Goal: Task Accomplishment & Management: Manage account settings

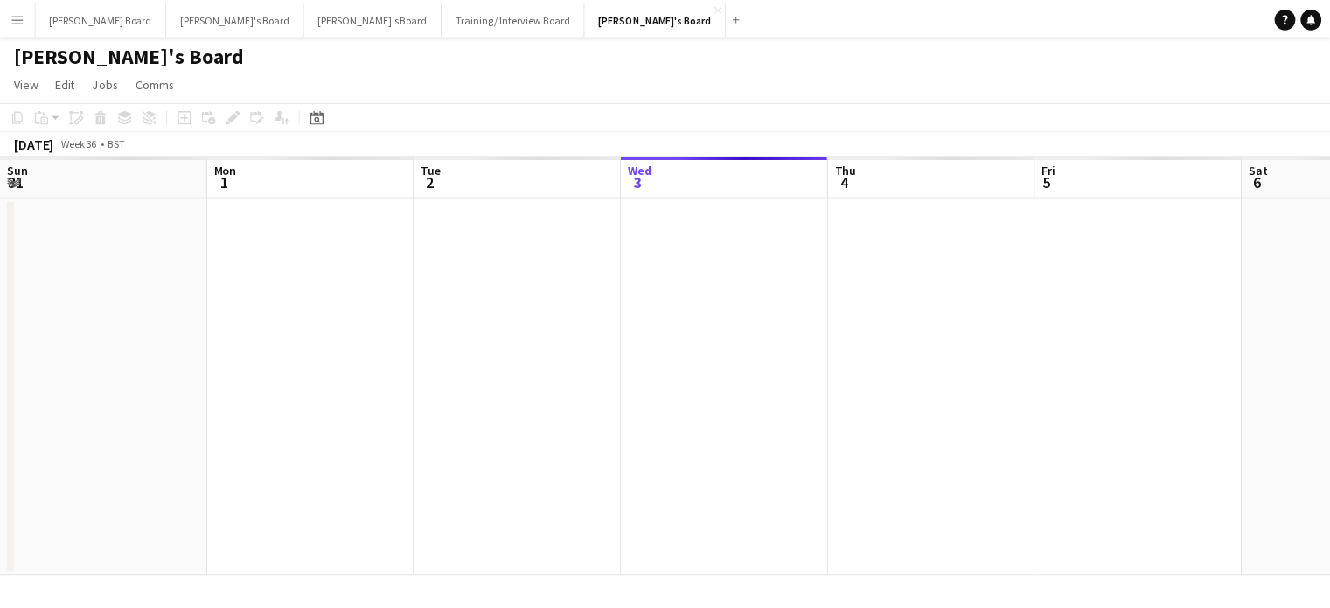
scroll to position [0, 418]
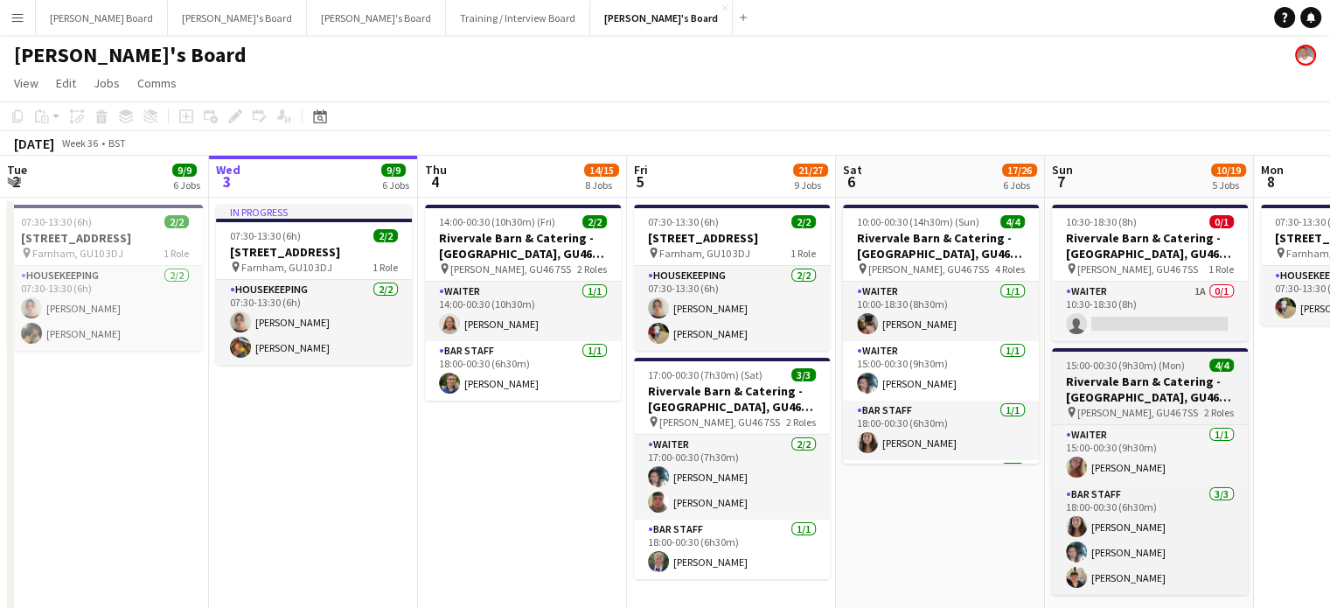
click at [1109, 387] on h3 "Rivervale Barn & Catering - [GEOGRAPHIC_DATA], GU46 7SS" at bounding box center [1150, 388] width 196 height 31
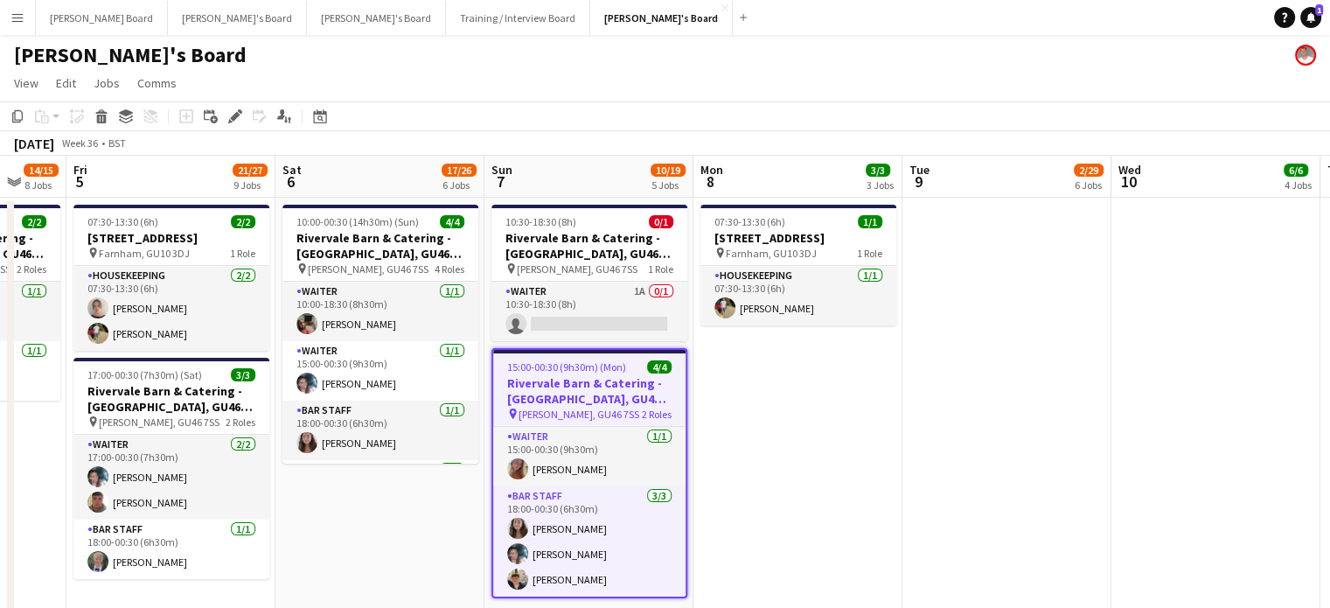
scroll to position [0, 642]
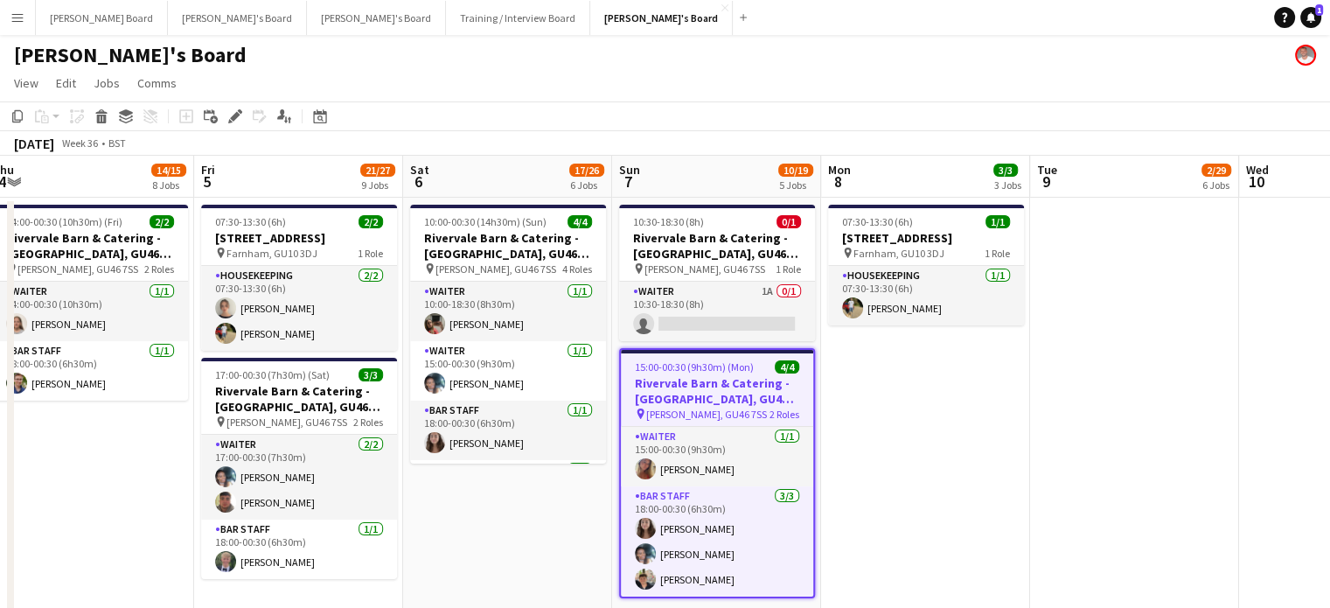
drag, startPoint x: 958, startPoint y: 384, endPoint x: 528, endPoint y: 442, distance: 433.2
click at [1156, 459] on app-date-cell at bounding box center [1134, 492] width 209 height 589
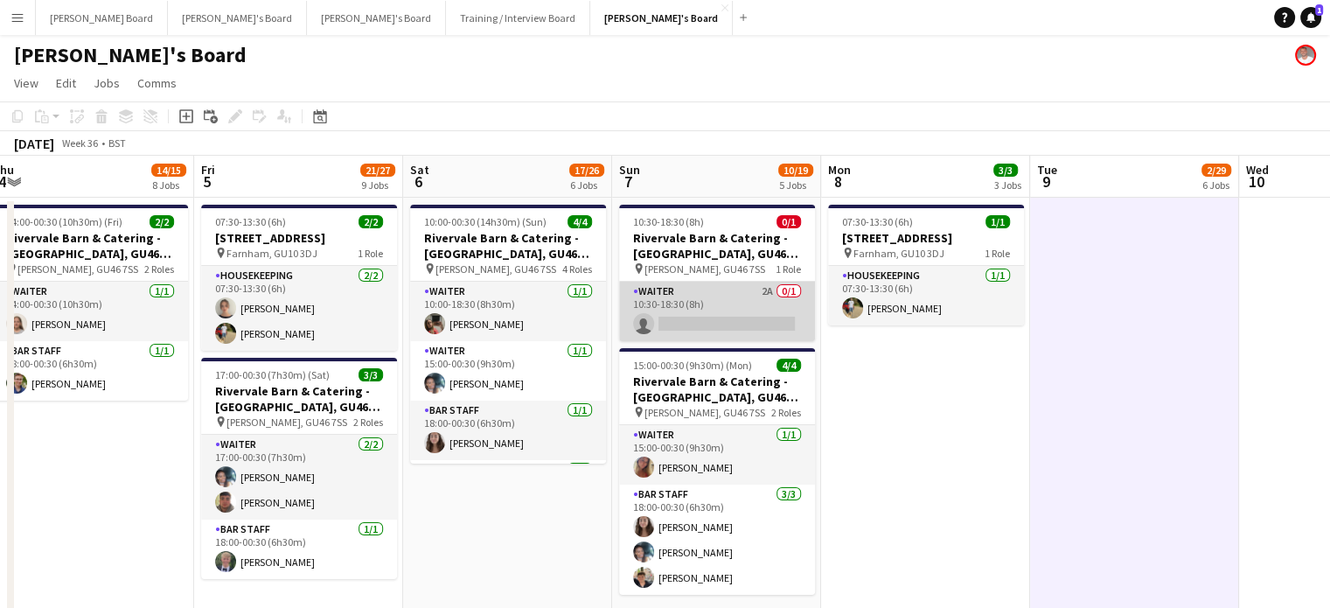
click at [748, 317] on app-card-role "Waiter 2A 0/1 10:30-18:30 (8h) single-neutral-actions" at bounding box center [717, 311] width 196 height 59
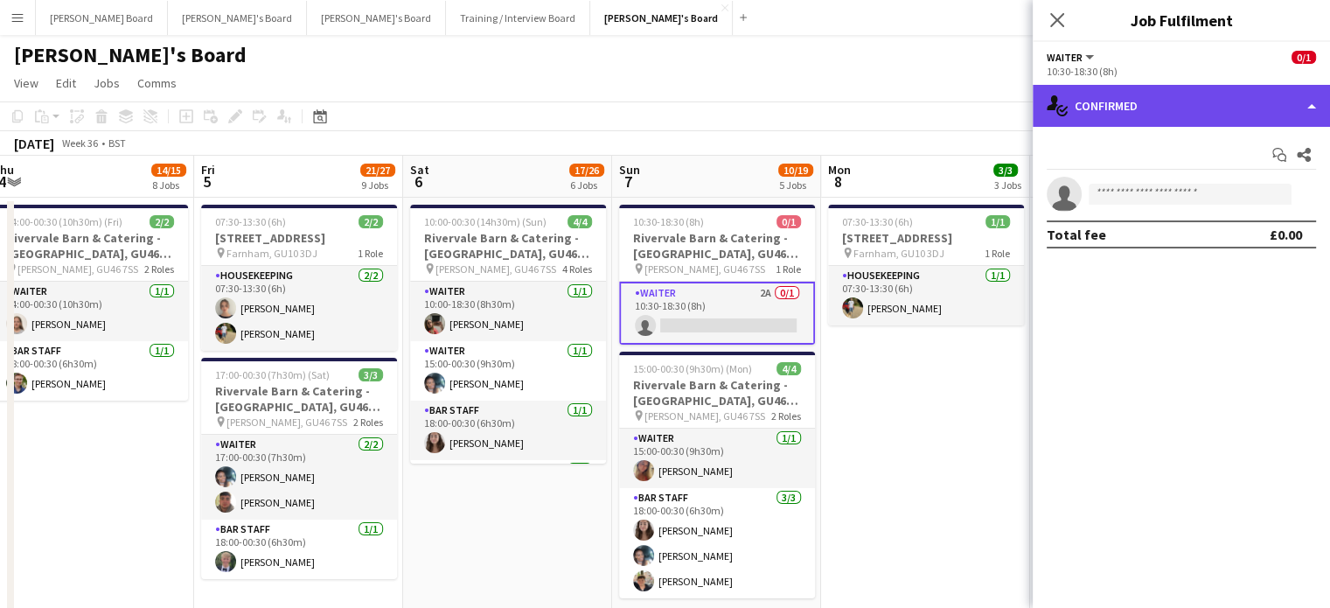
click at [1190, 94] on div "single-neutral-actions-check-2 Confirmed" at bounding box center [1181, 106] width 297 height 42
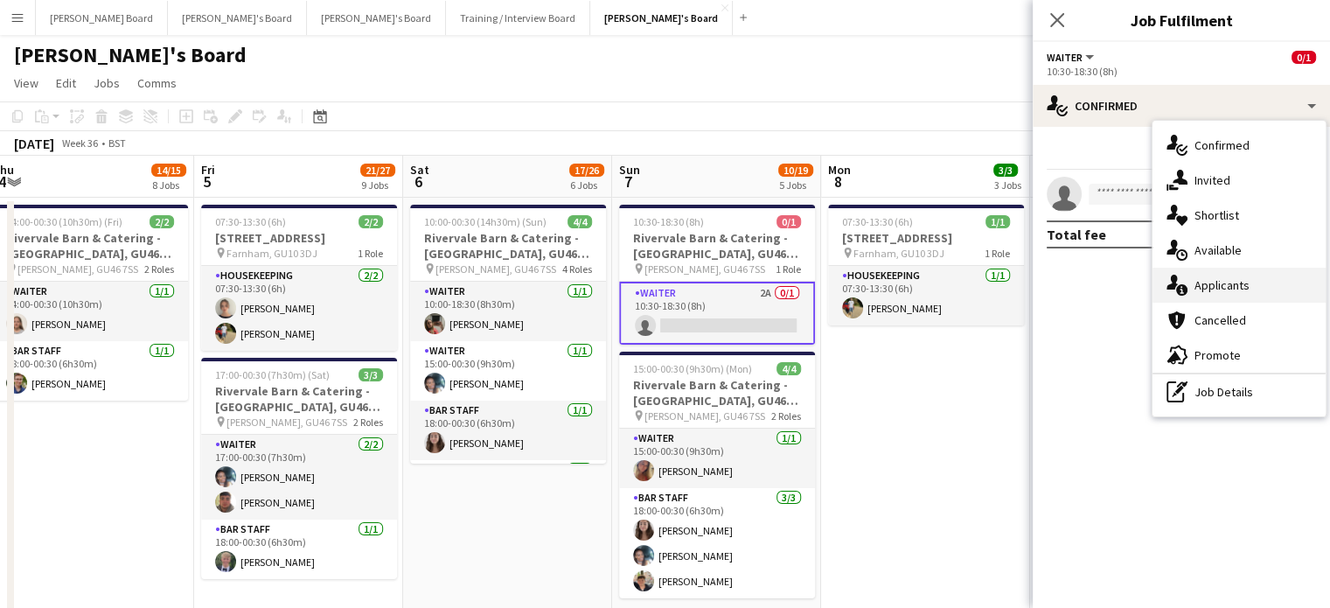
click at [1252, 296] on div "single-neutral-actions-information Applicants" at bounding box center [1239, 285] width 173 height 35
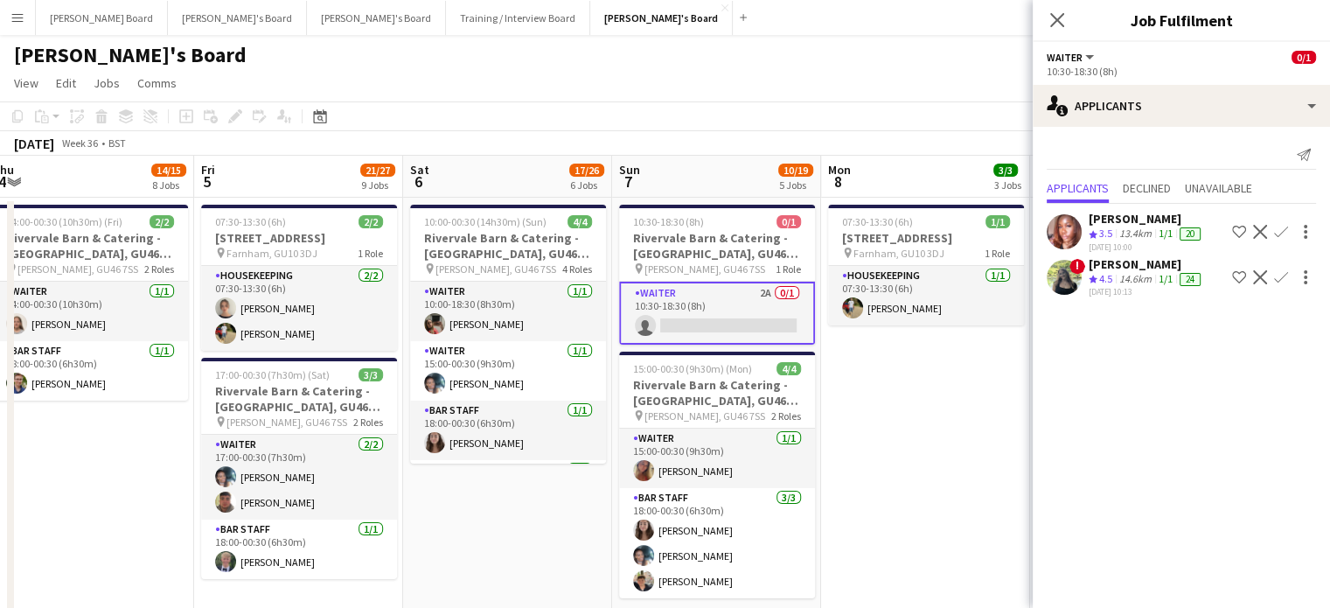
click at [990, 371] on app-date-cell "07:30-13:30 (6h) [STREET_ADDRESS] pin Farnham, GU10 3DJ 1 Role Housekeeping [DA…" at bounding box center [925, 492] width 209 height 589
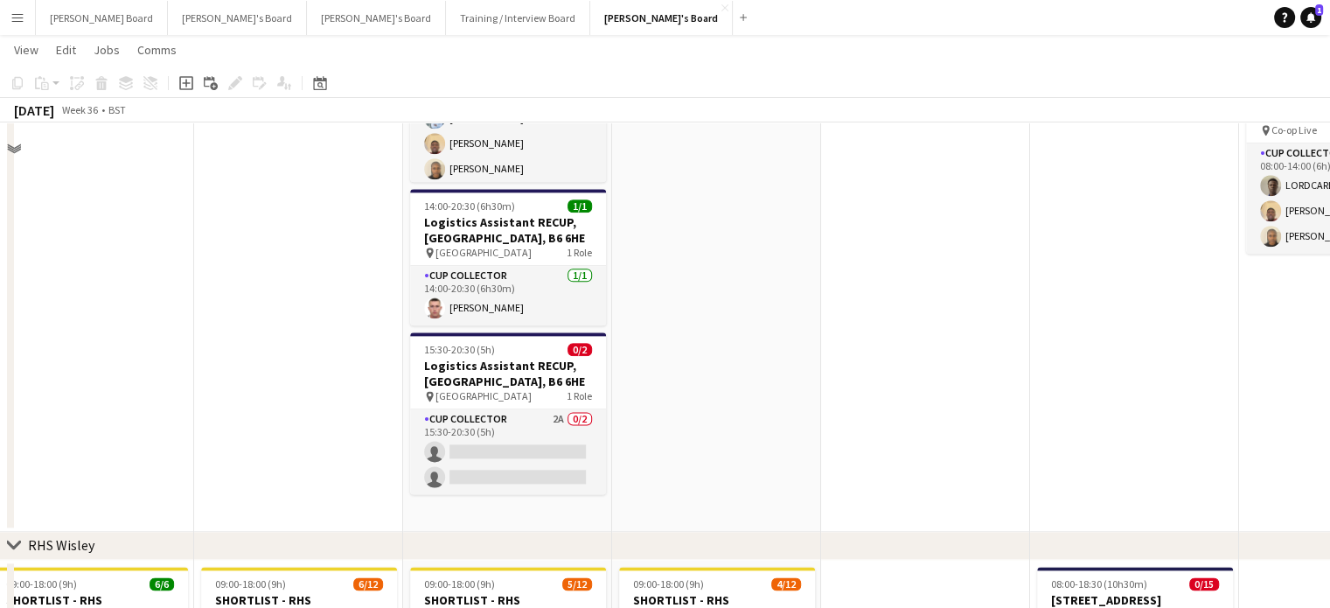
scroll to position [2215, 0]
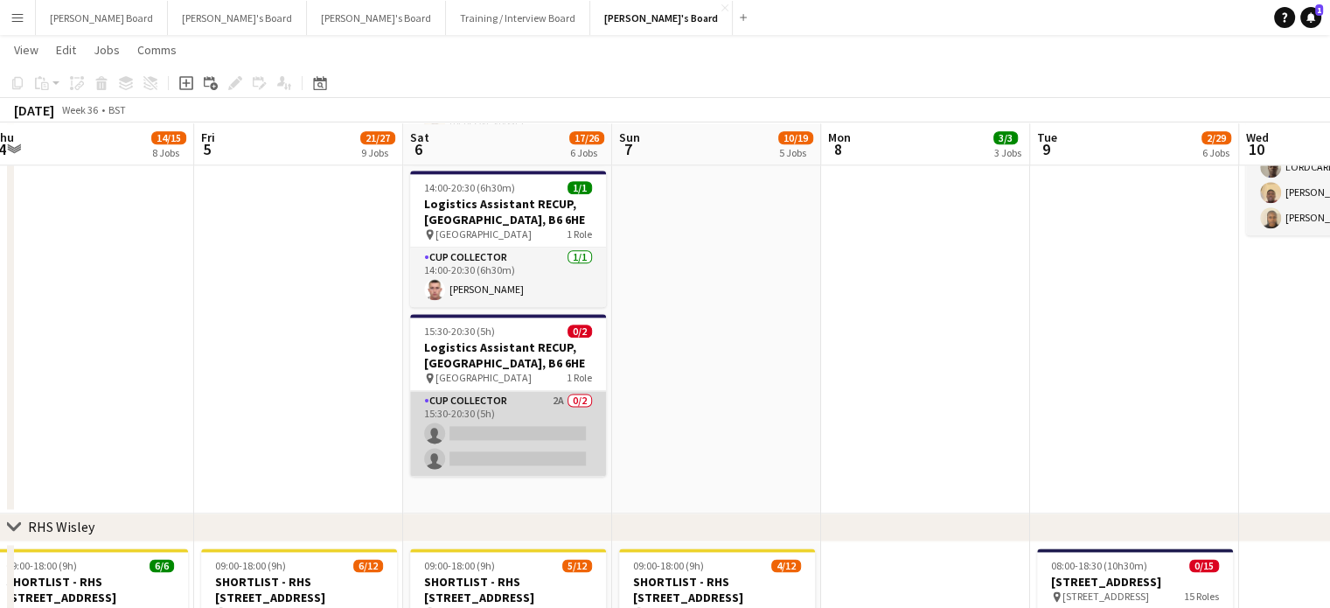
click at [522, 448] on app-card-role "CUP COLLECTOR 2A 0/2 15:30-20:30 (5h) single-neutral-actions single-neutral-act…" at bounding box center [508, 433] width 196 height 85
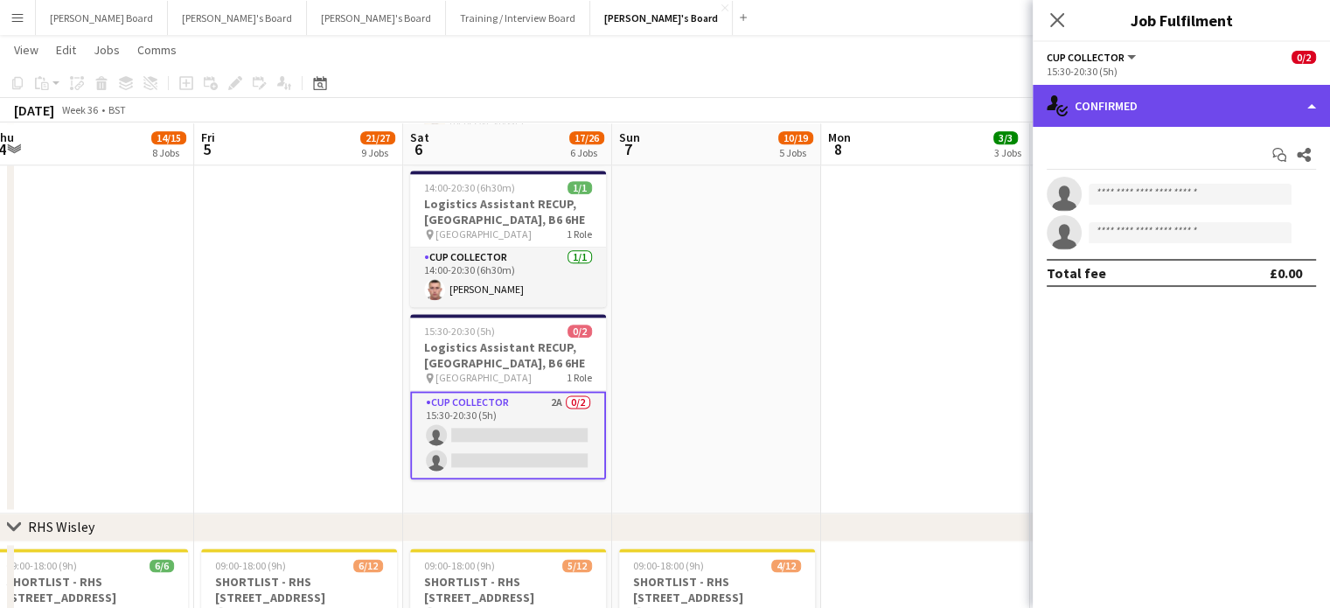
click at [1182, 95] on div "single-neutral-actions-check-2 Confirmed" at bounding box center [1181, 106] width 297 height 42
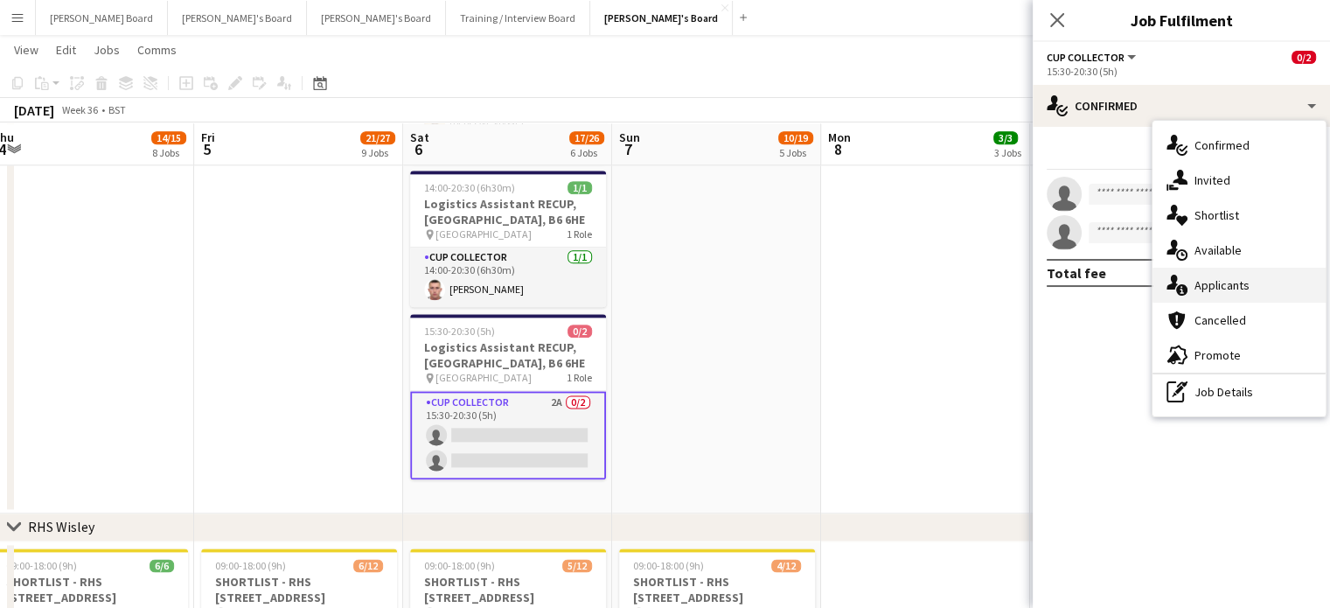
click at [1245, 281] on span "Applicants" at bounding box center [1222, 285] width 55 height 16
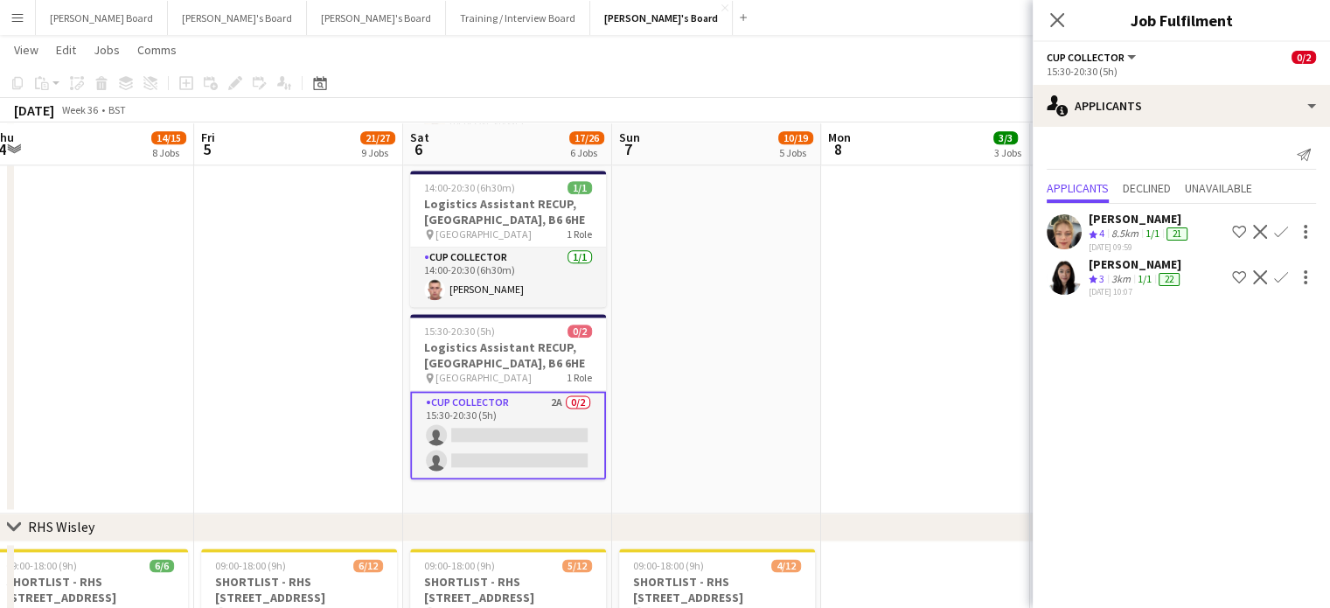
click at [929, 272] on app-date-cell at bounding box center [925, 206] width 209 height 616
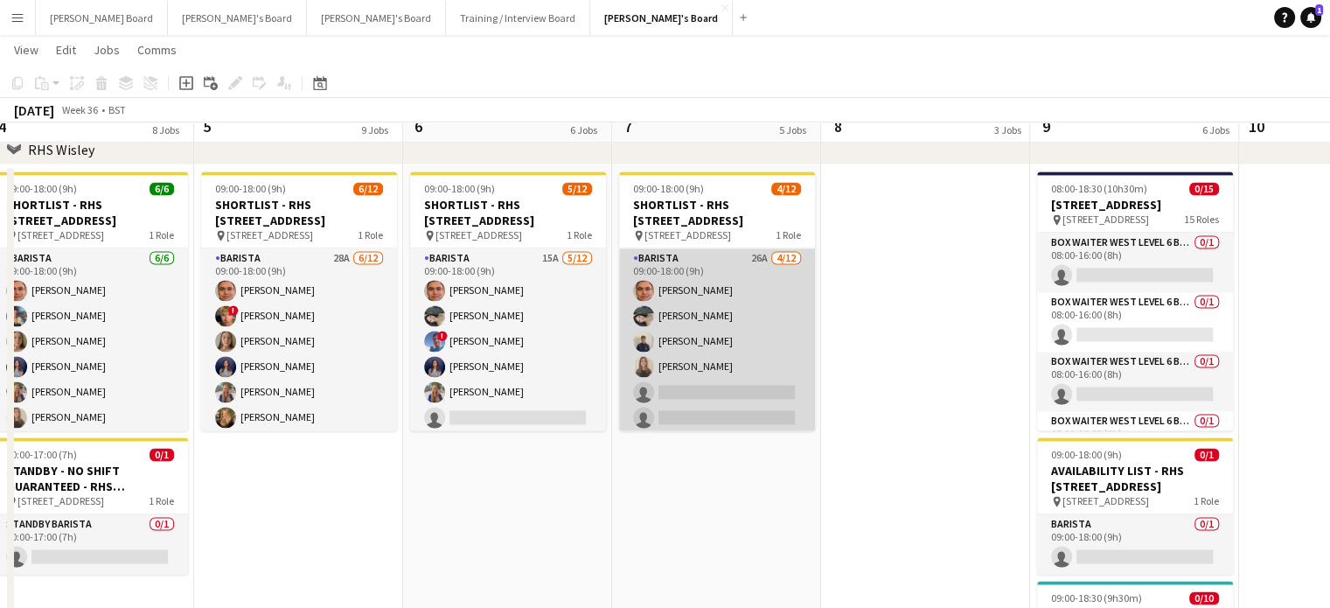
scroll to position [2565, 0]
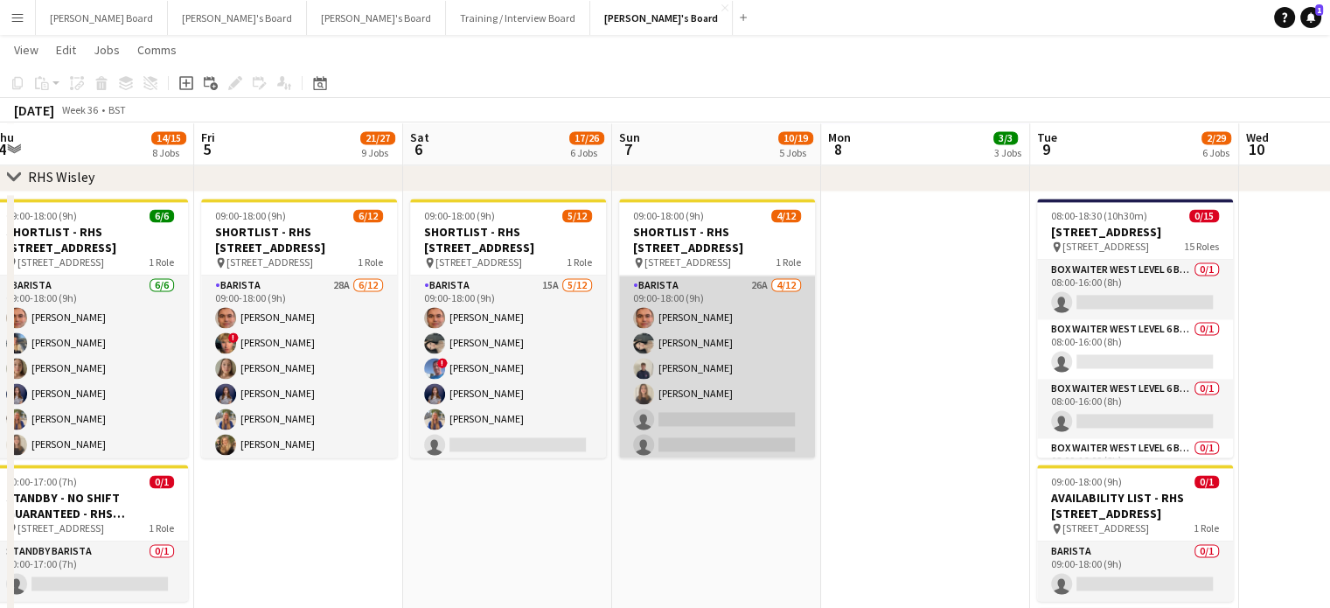
click at [735, 391] on app-card-role "Barista 26A [DATE] 09:00-18:00 (9h) [PERSON_NAME] [PERSON_NAME] [PERSON_NAME] […" at bounding box center [717, 444] width 196 height 338
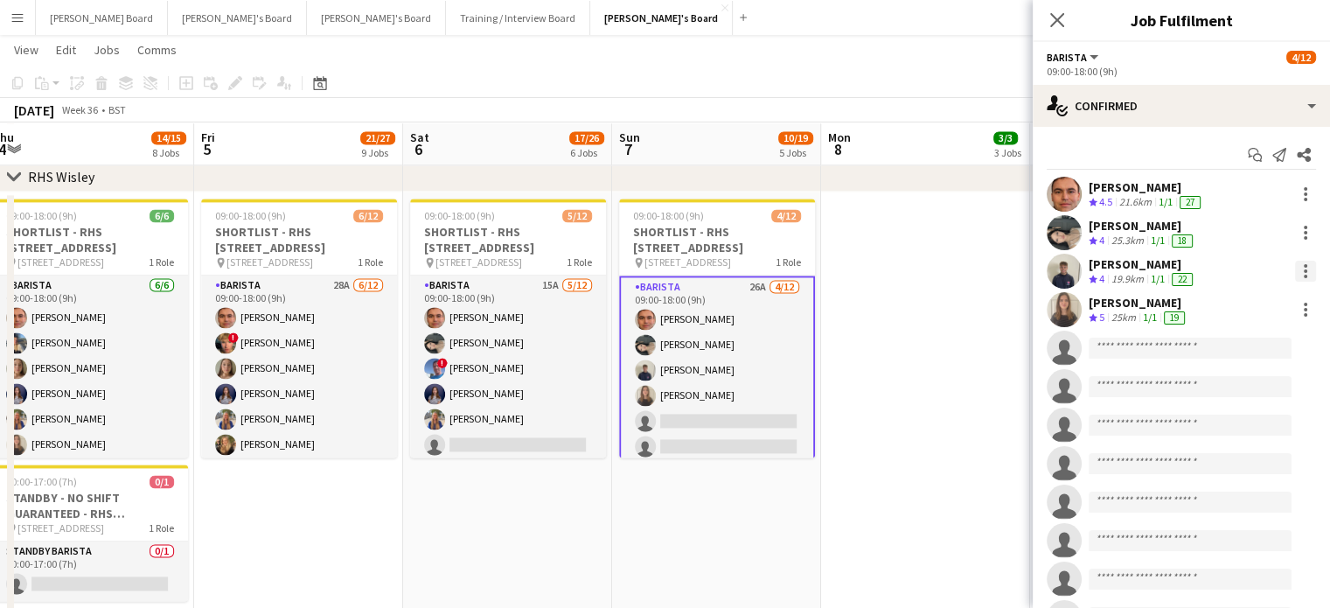
click at [1295, 273] on div at bounding box center [1305, 271] width 21 height 21
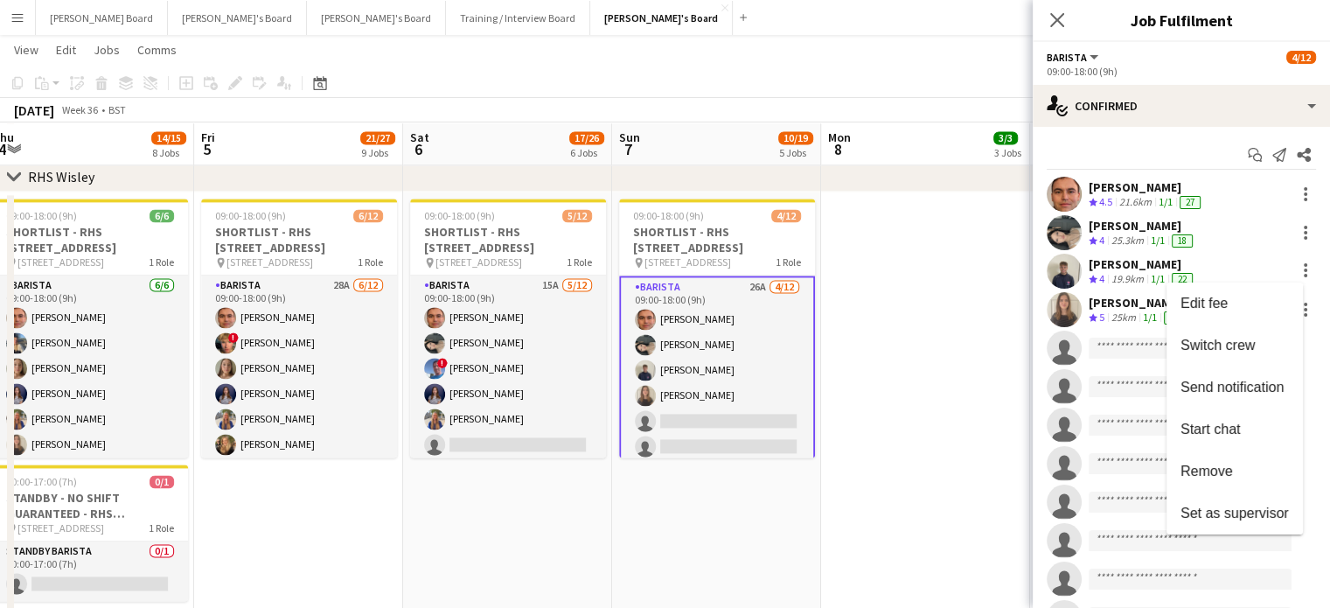
click at [1245, 471] on span "Remove" at bounding box center [1235, 471] width 108 height 16
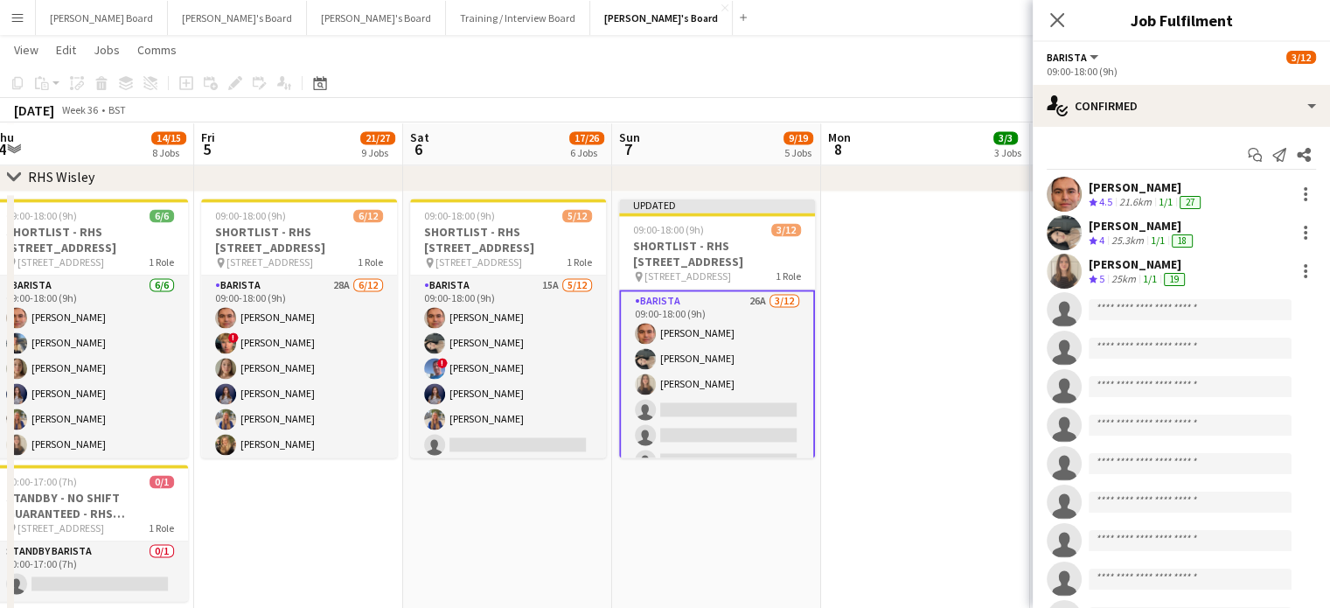
click at [860, 361] on app-date-cell at bounding box center [925, 620] width 209 height 856
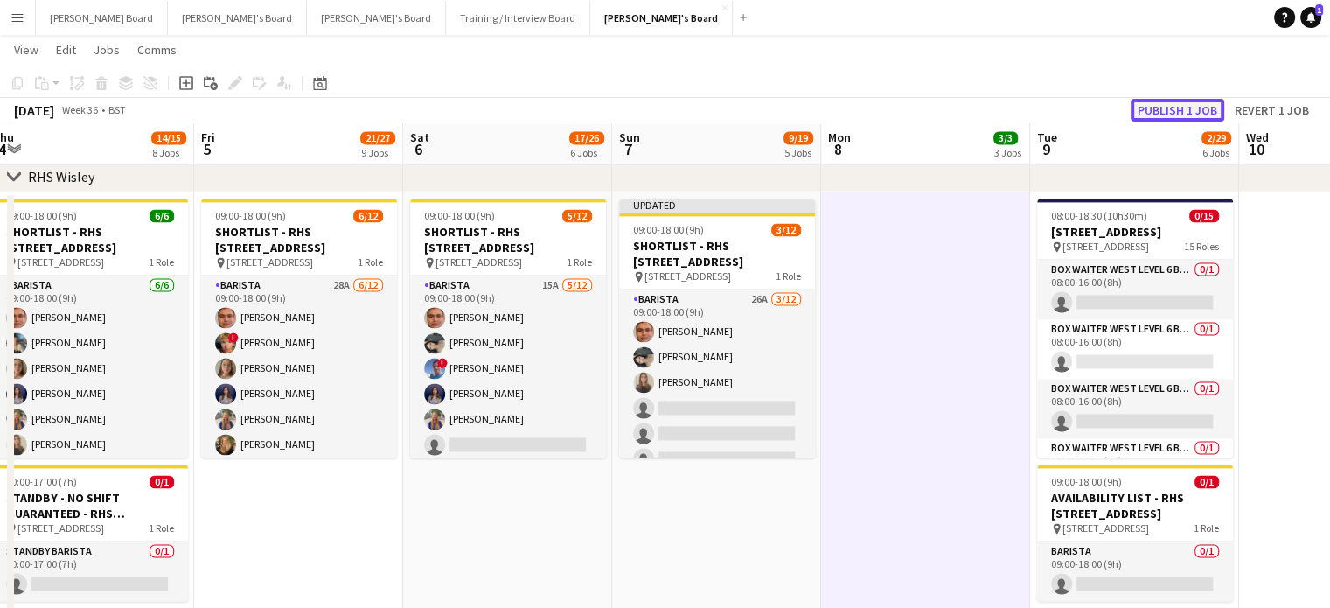
click at [1147, 113] on button "Publish 1 job" at bounding box center [1178, 110] width 94 height 23
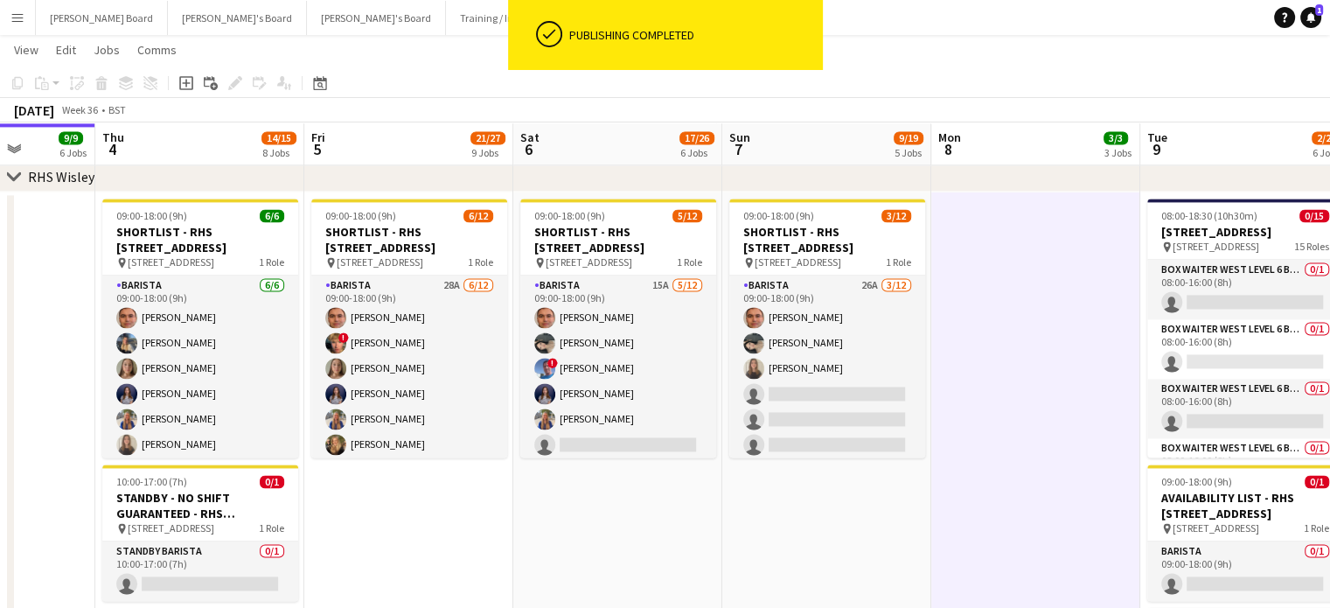
drag, startPoint x: 236, startPoint y: 552, endPoint x: 563, endPoint y: 482, distance: 334.5
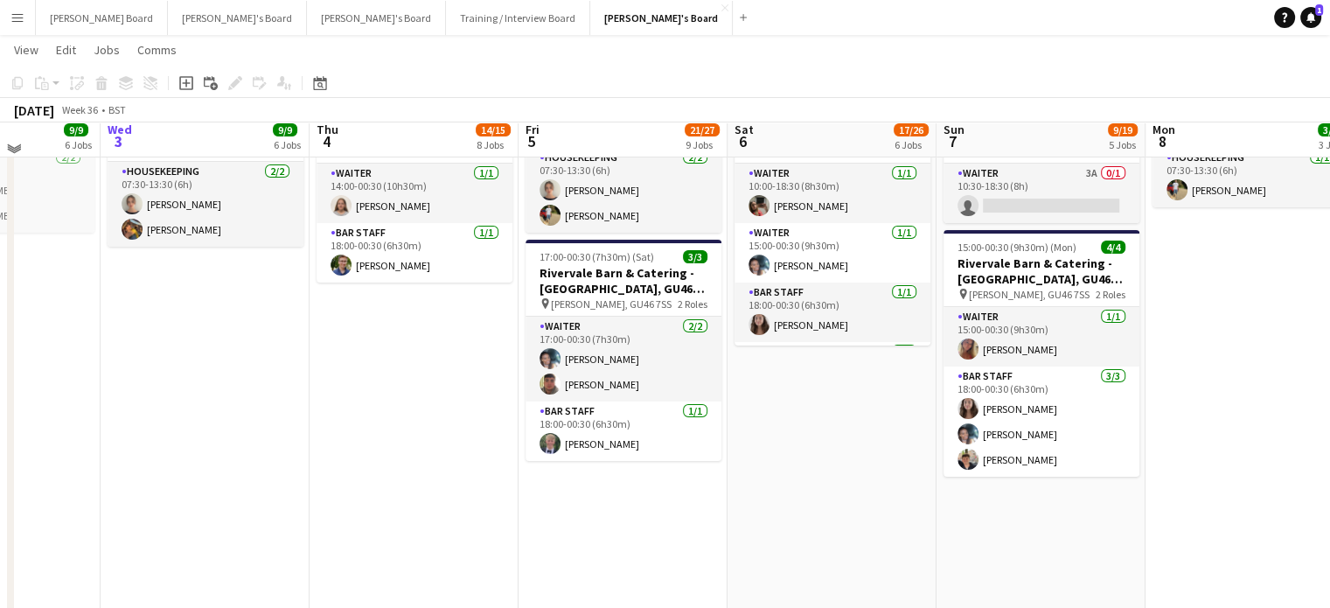
scroll to position [0, 0]
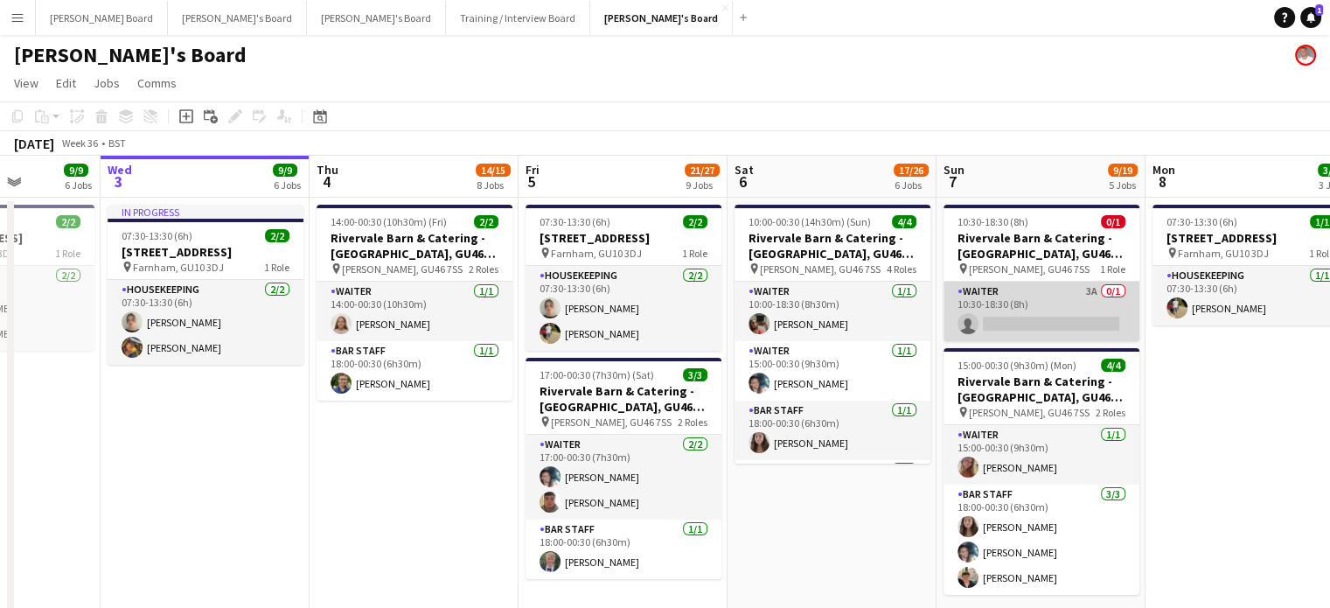
click at [1056, 314] on app-card-role "Waiter 3A 0/1 10:30-18:30 (8h) single-neutral-actions" at bounding box center [1042, 311] width 196 height 59
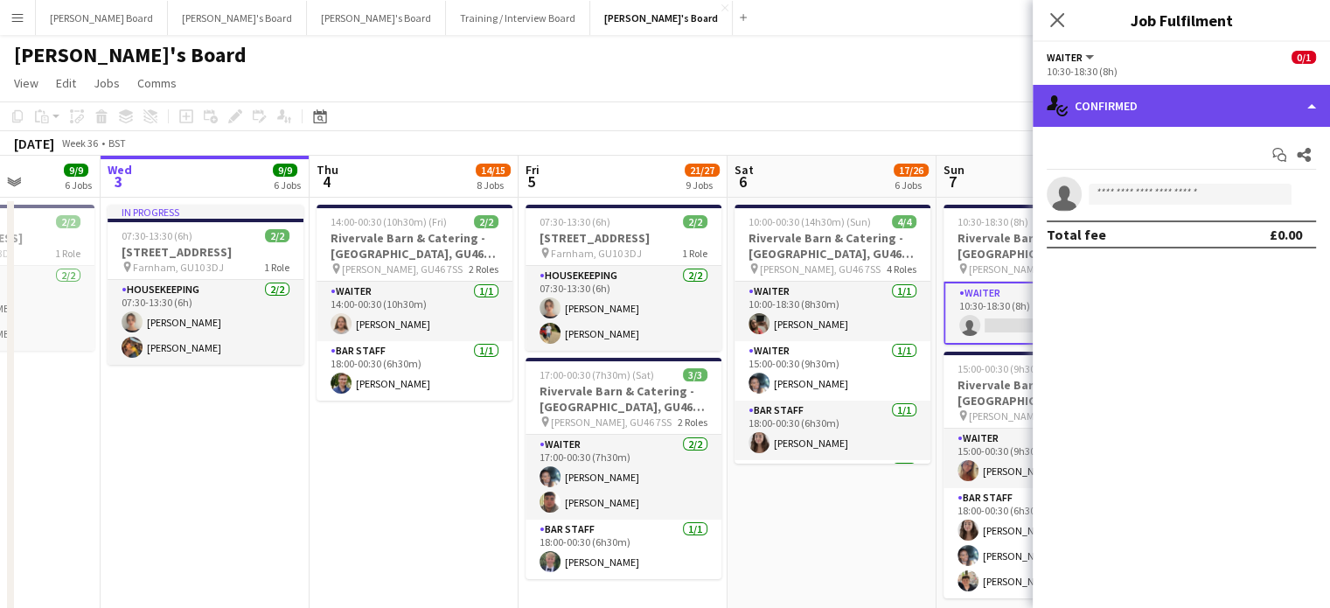
click at [1158, 100] on div "single-neutral-actions-check-2 Confirmed" at bounding box center [1181, 106] width 297 height 42
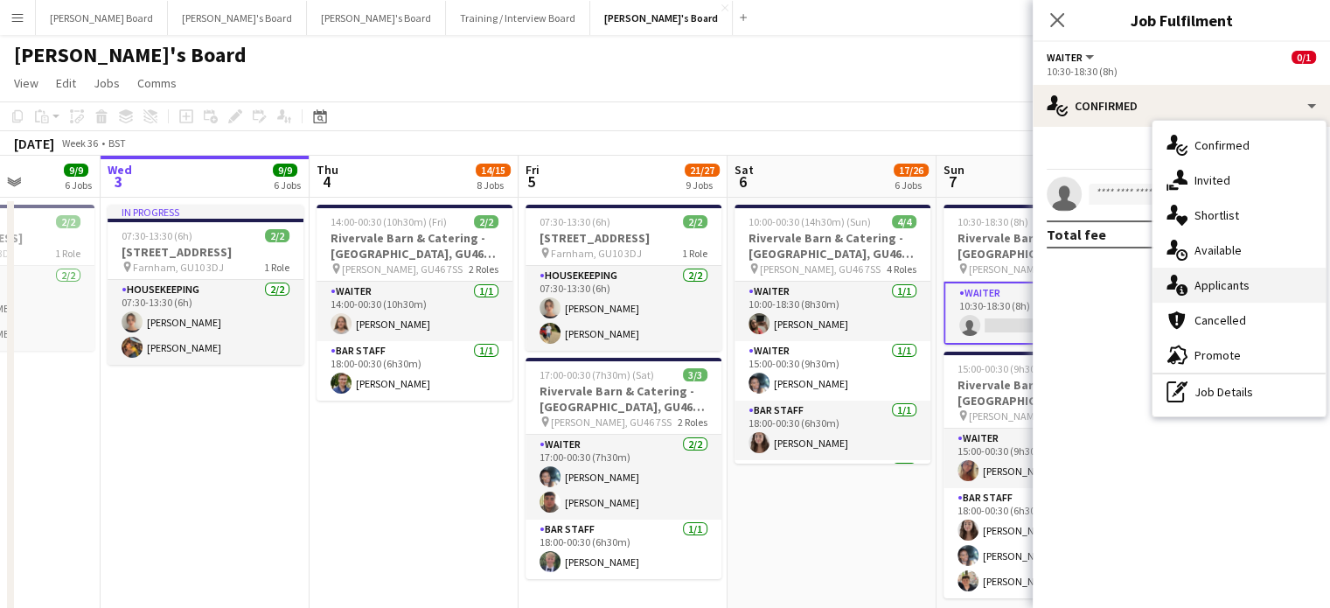
click at [1206, 282] on span "Applicants" at bounding box center [1222, 285] width 55 height 16
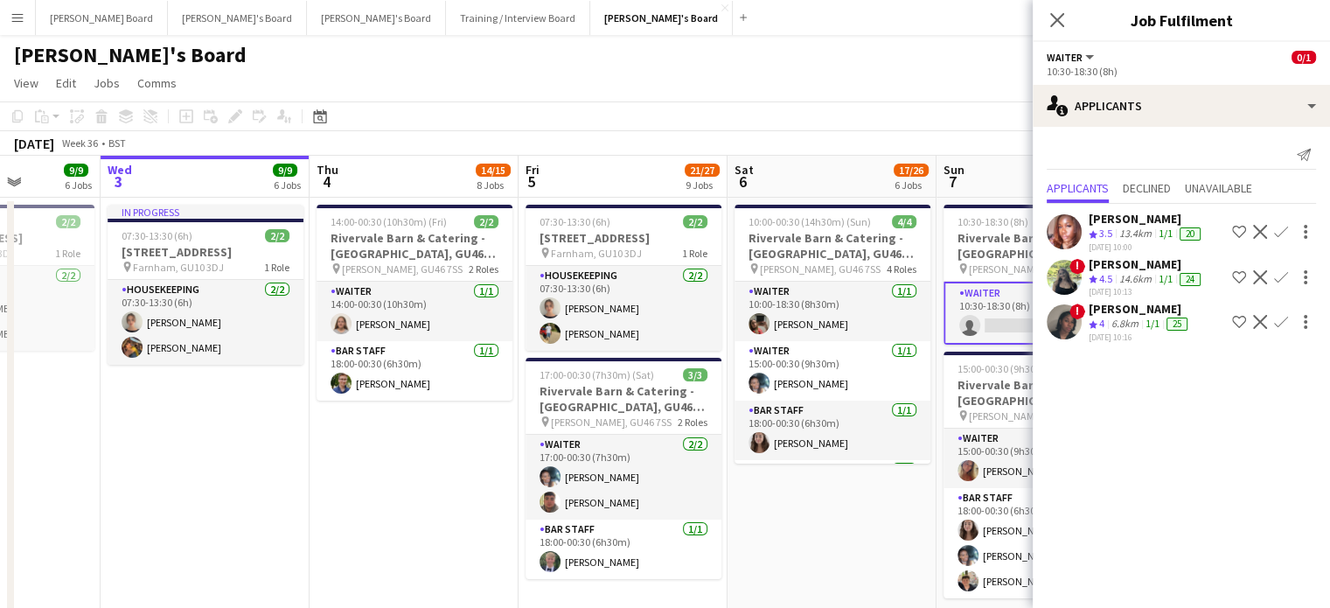
click at [859, 77] on app-page-menu "View Day view expanded Day view collapsed Month view Date picker Jump to [DATE]…" at bounding box center [665, 84] width 1330 height 33
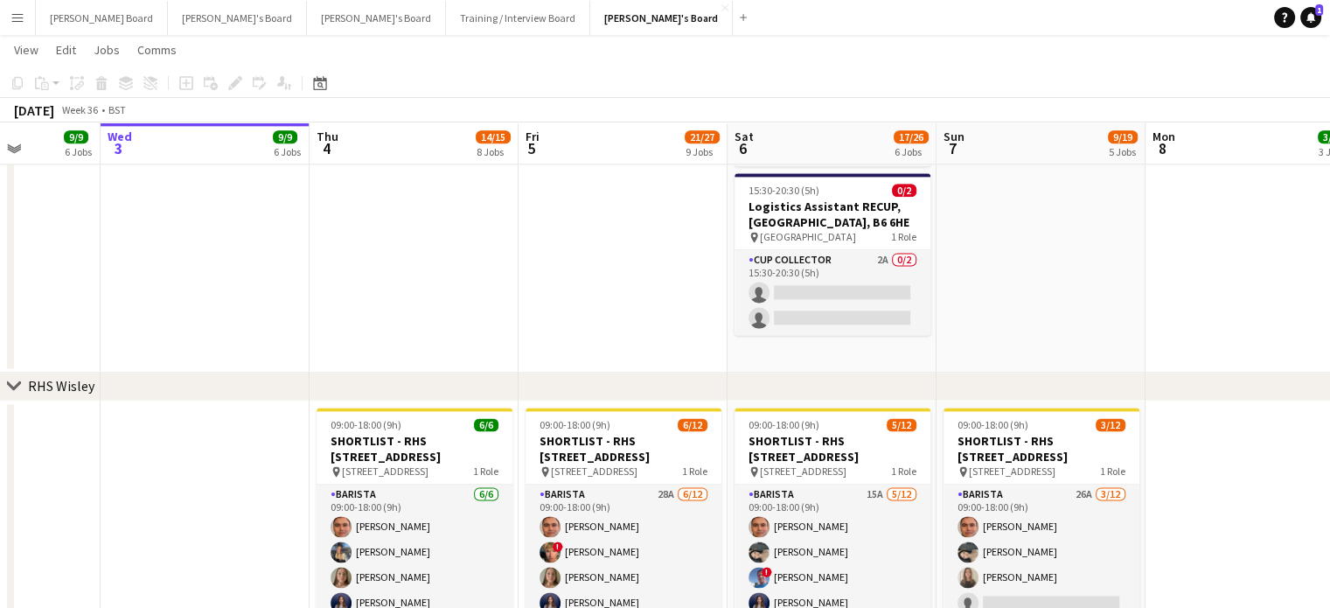
scroll to position [2449, 0]
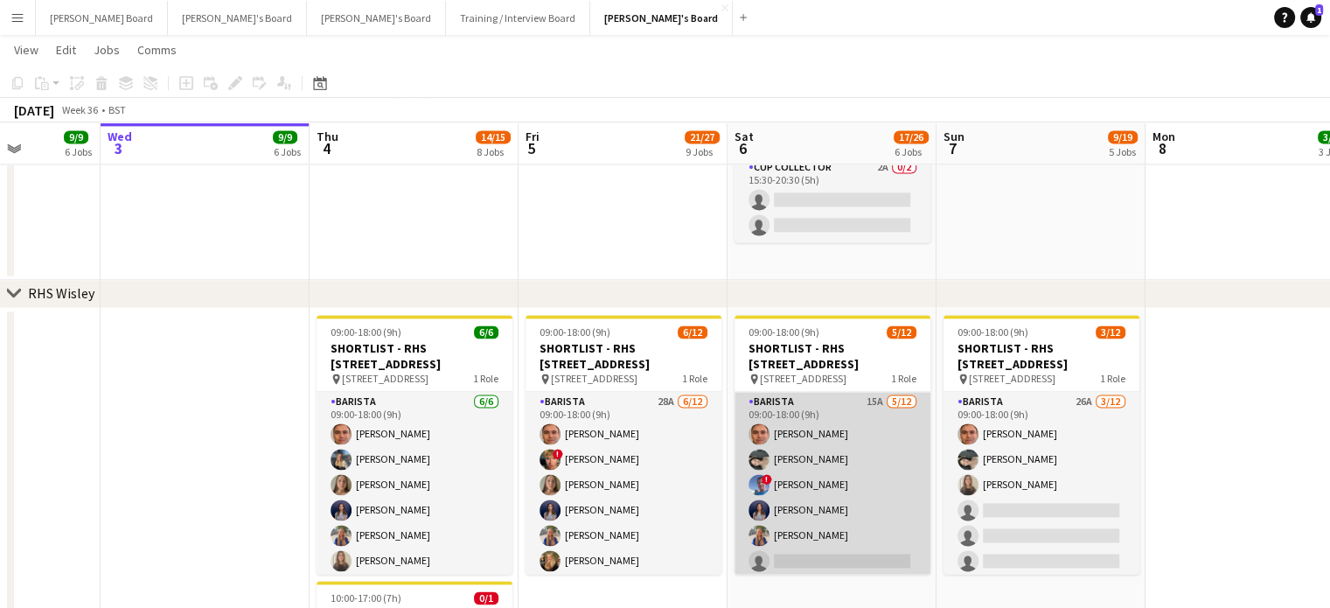
click at [872, 500] on app-card-role "Barista 15A [DATE] 09:00-18:00 (9h) [PERSON_NAME] [PERSON_NAME] ! [PERSON_NAME]…" at bounding box center [833, 561] width 196 height 338
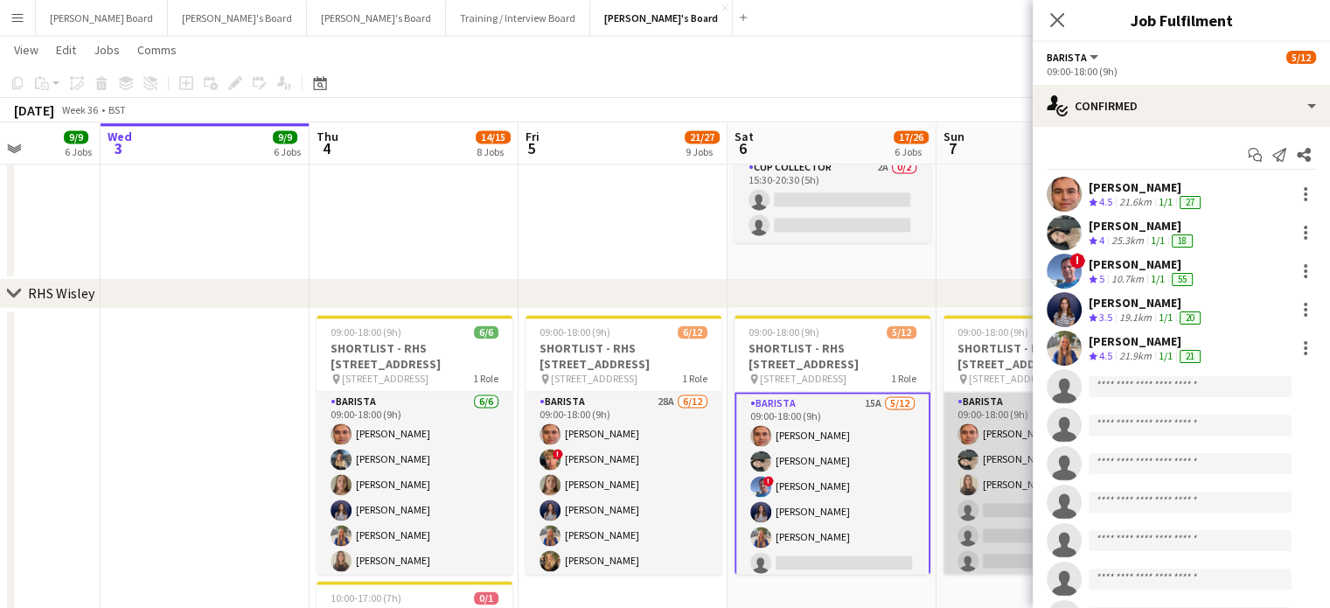
click at [1009, 474] on app-card-role "Barista 26A [DATE] 09:00-18:00 (9h) [PERSON_NAME] Neo [PERSON_NAME] [PERSON_NAM…" at bounding box center [1042, 561] width 196 height 338
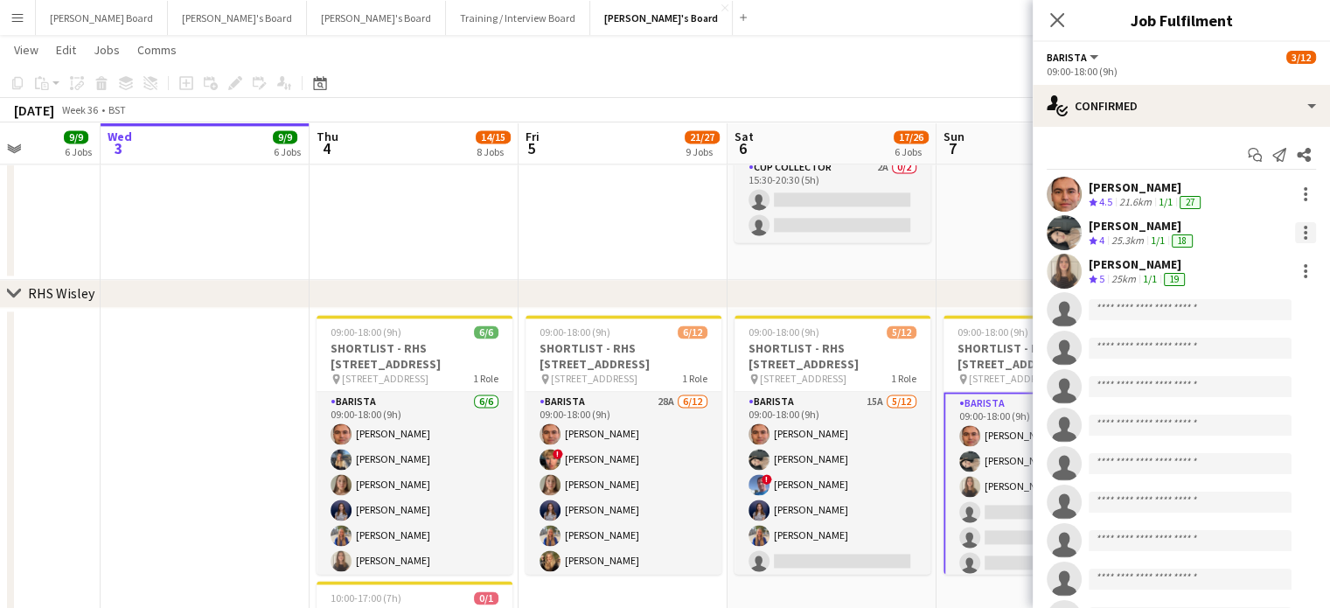
click at [1295, 226] on div at bounding box center [1305, 232] width 21 height 21
click at [1221, 422] on button "Remove" at bounding box center [1235, 433] width 136 height 42
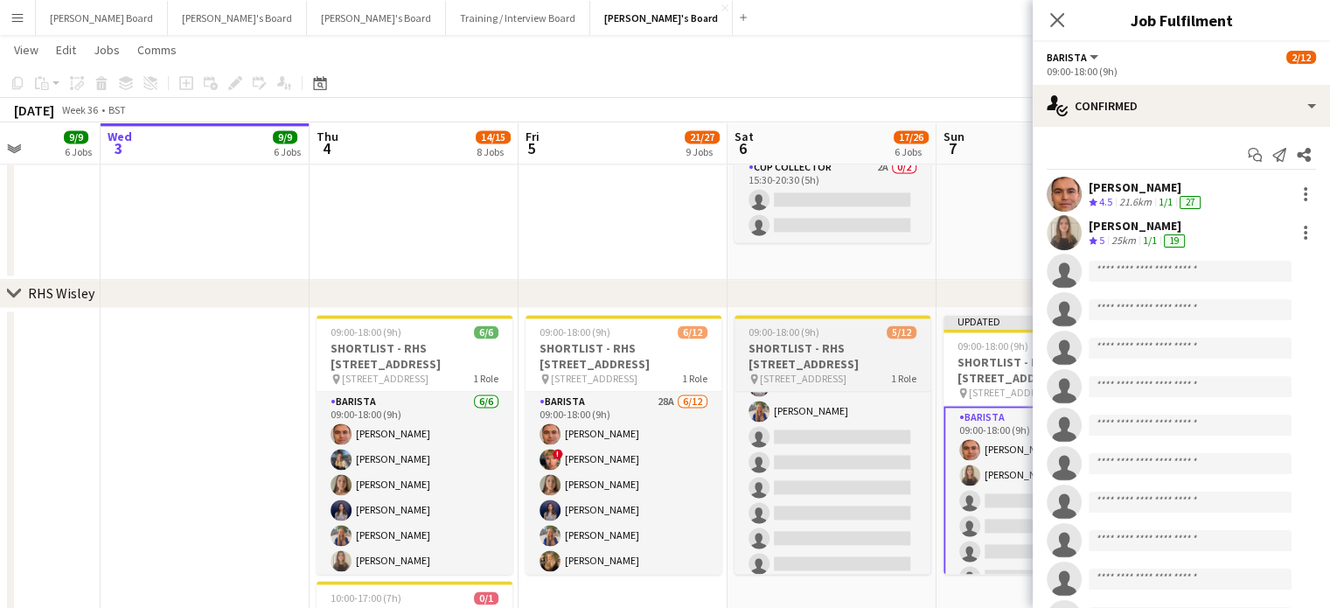
scroll to position [156, 0]
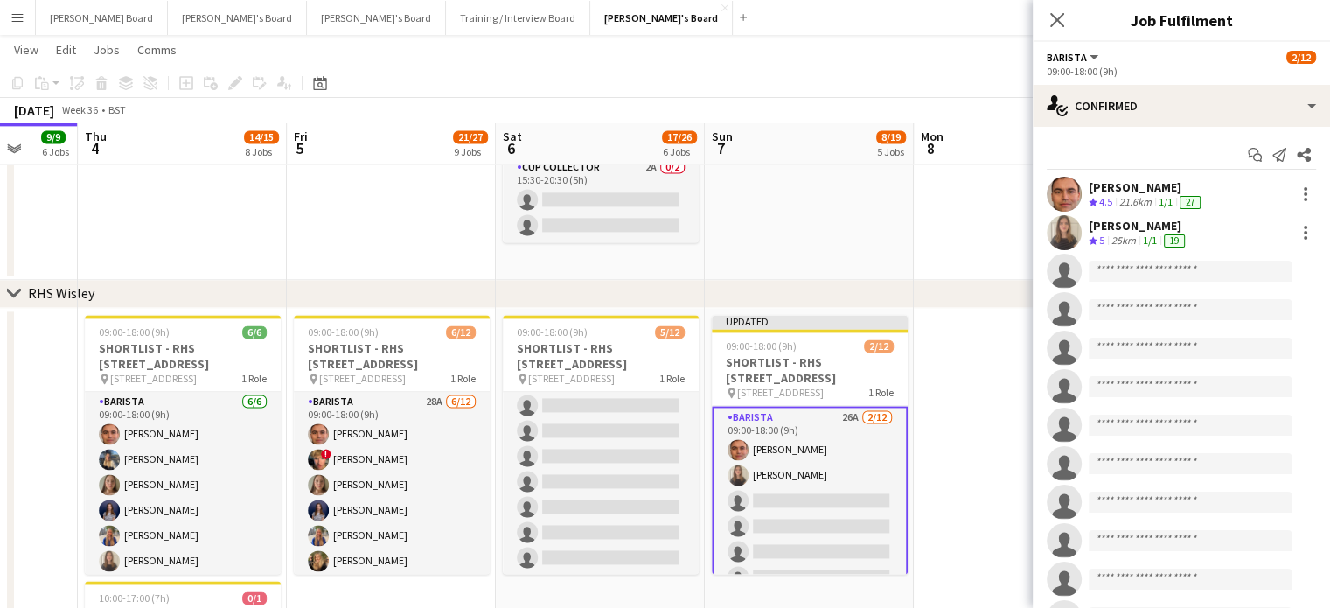
drag, startPoint x: 920, startPoint y: 514, endPoint x: 659, endPoint y: 513, distance: 260.6
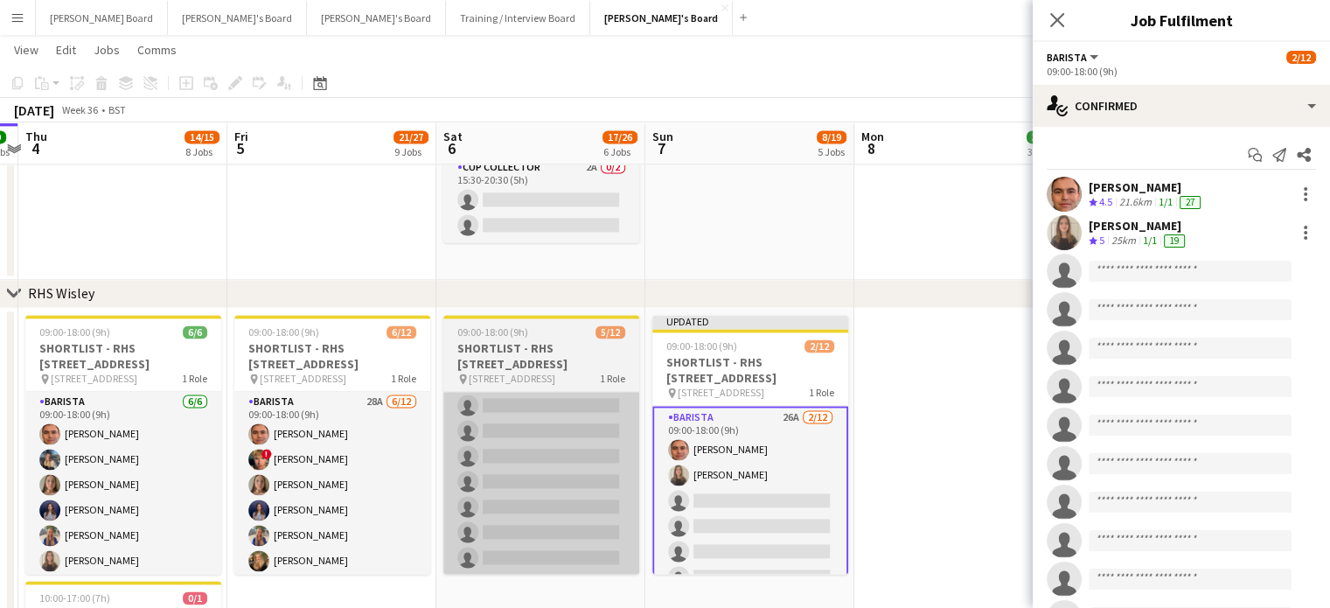
click at [615, 478] on app-card-role "Barista 15A [DATE] 09:00-18:00 (9h) [PERSON_NAME] [PERSON_NAME] ! [PERSON_NAME]…" at bounding box center [541, 405] width 196 height 338
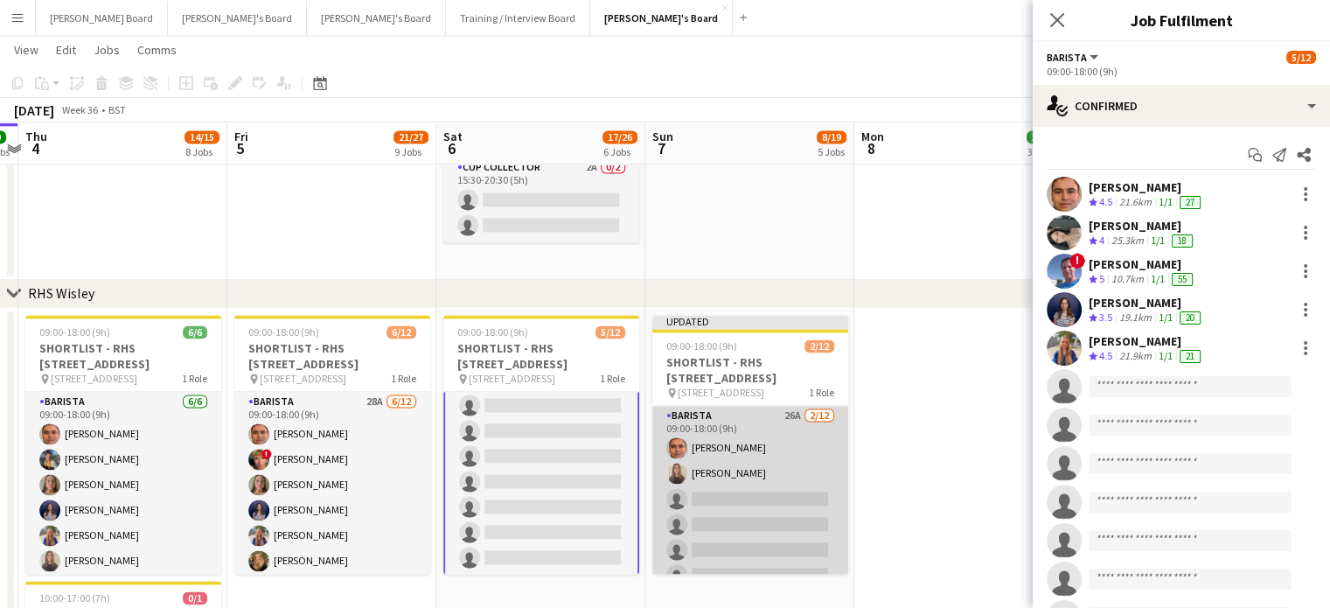
click at [749, 487] on app-card-role "Barista 26A [DATE] 09:00-18:00 (9h) [PERSON_NAME] [PERSON_NAME] single-neutral-…" at bounding box center [750, 575] width 196 height 338
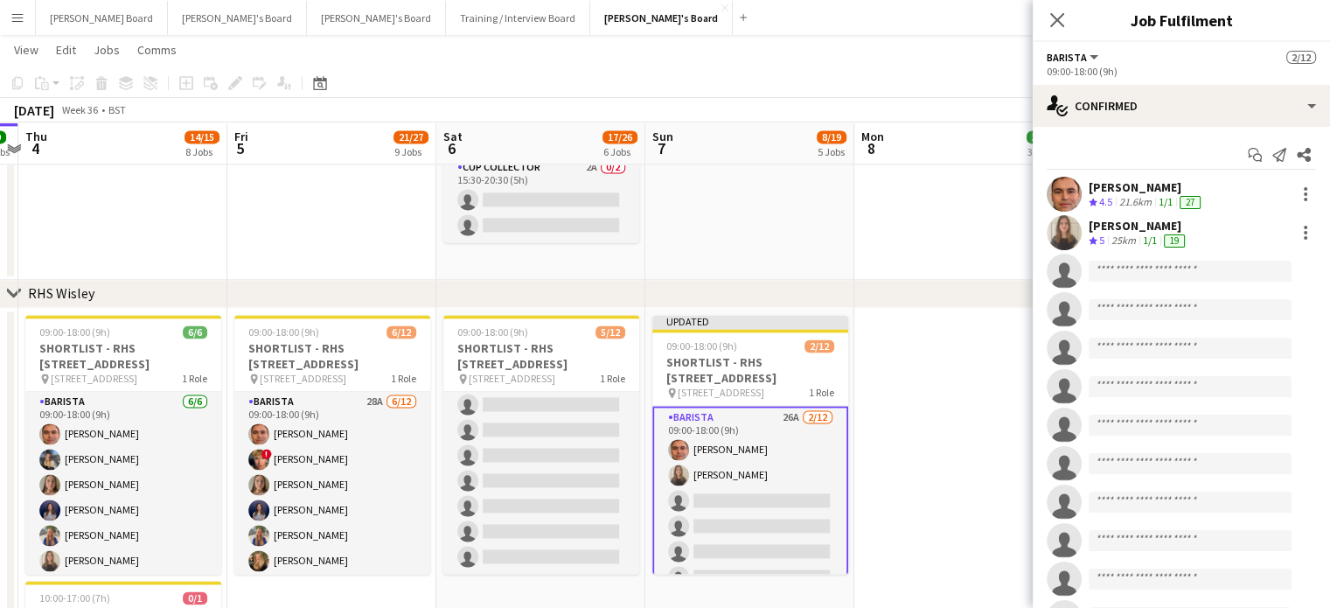
scroll to position [156, 0]
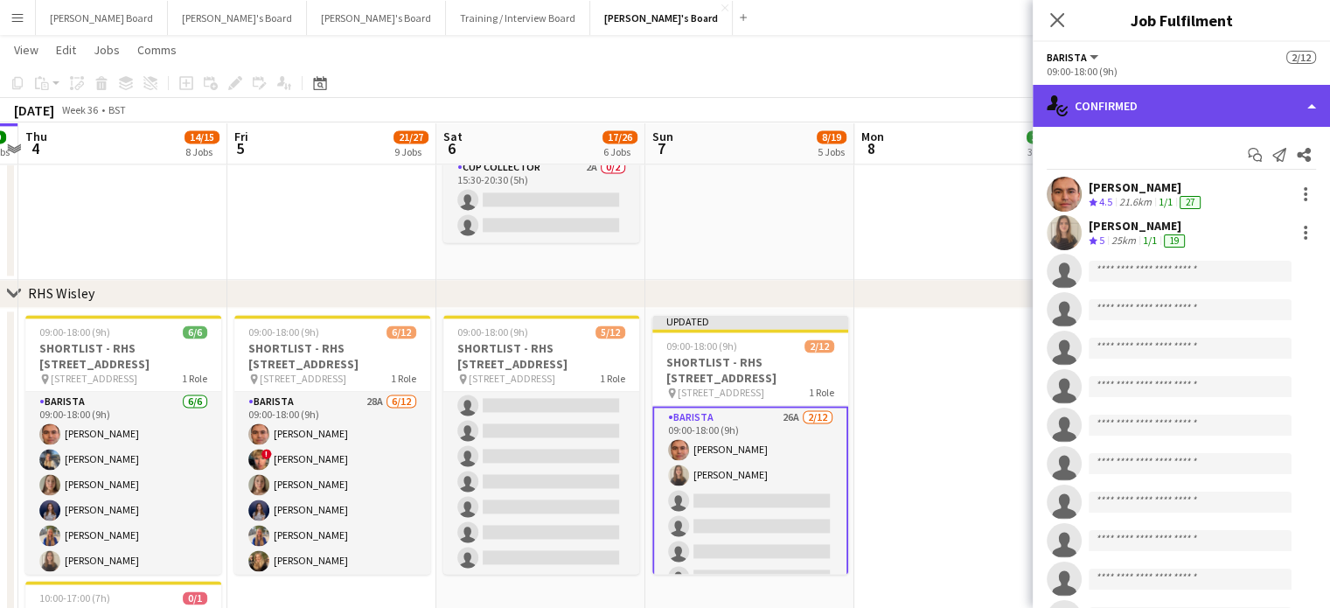
click at [1140, 110] on div "single-neutral-actions-check-2 Confirmed" at bounding box center [1181, 106] width 297 height 42
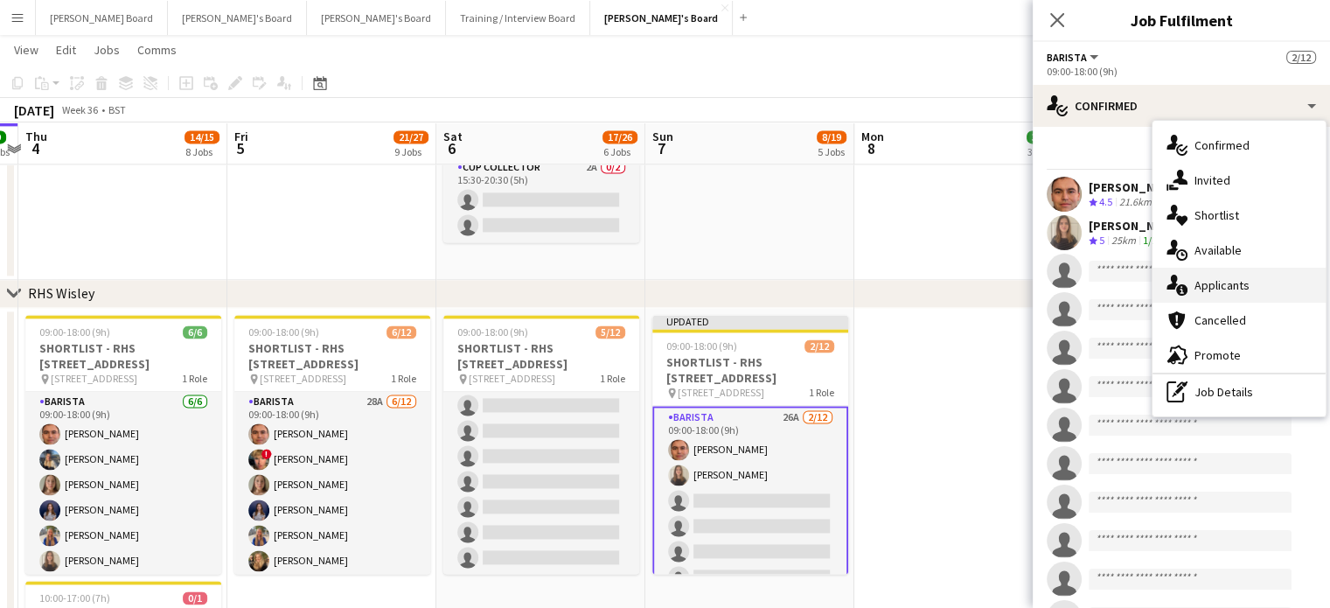
click at [1242, 279] on span "Applicants" at bounding box center [1222, 285] width 55 height 16
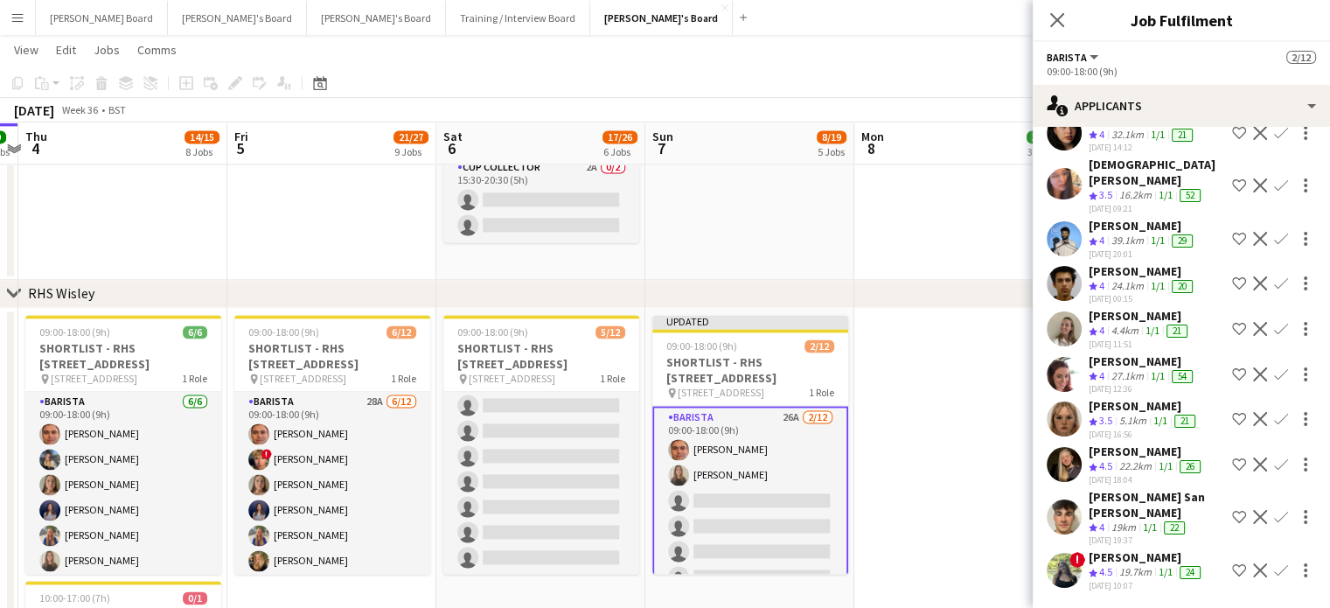
scroll to position [905, 0]
click at [1131, 428] on div "[DATE] 16:56" at bounding box center [1144, 433] width 110 height 11
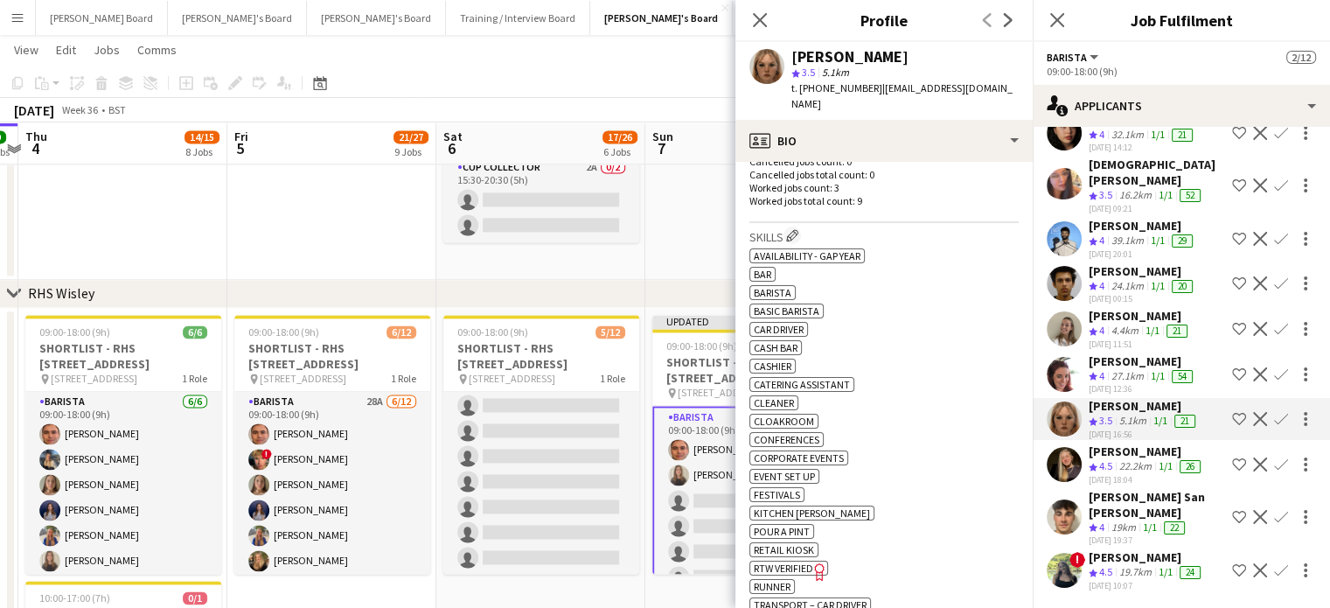
scroll to position [466, 0]
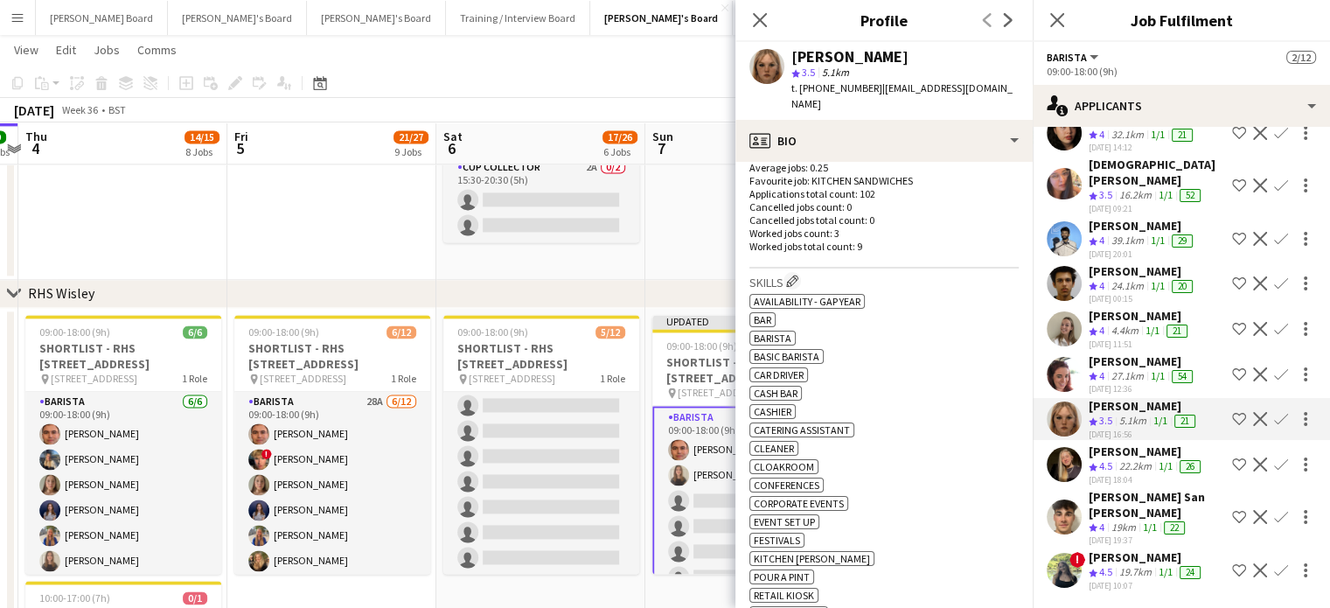
click at [1274, 412] on app-icon "Confirm" at bounding box center [1281, 419] width 14 height 14
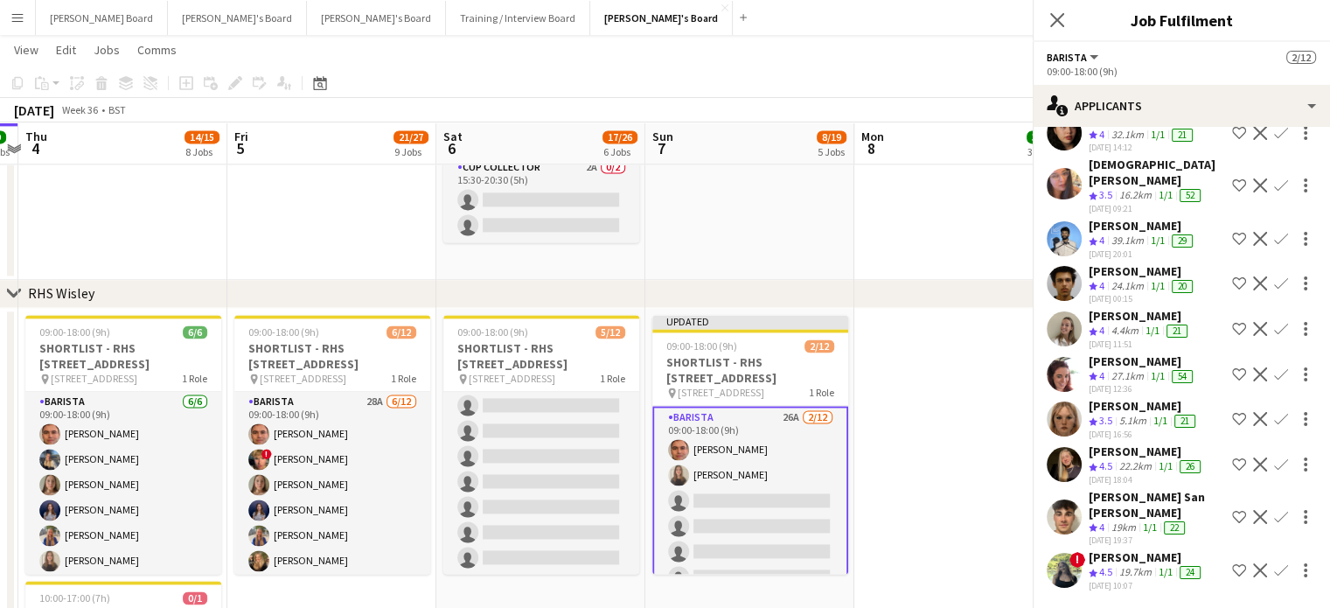
scroll to position [742, 0]
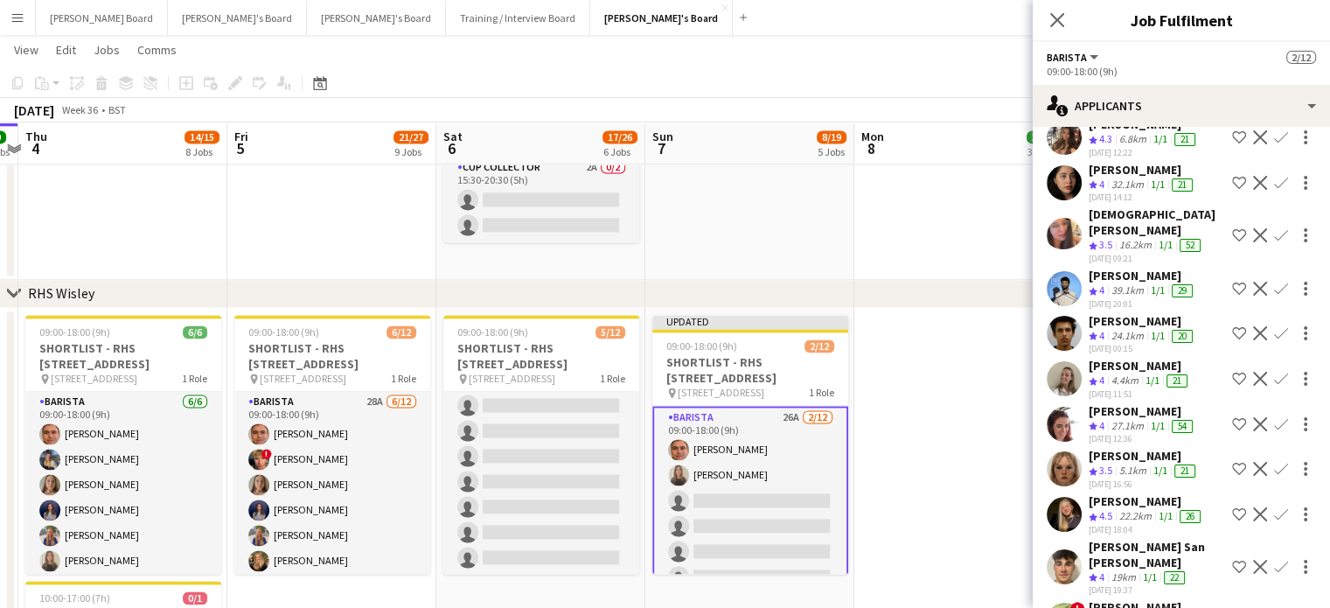
click at [1274, 462] on app-icon "Confirm" at bounding box center [1281, 469] width 14 height 14
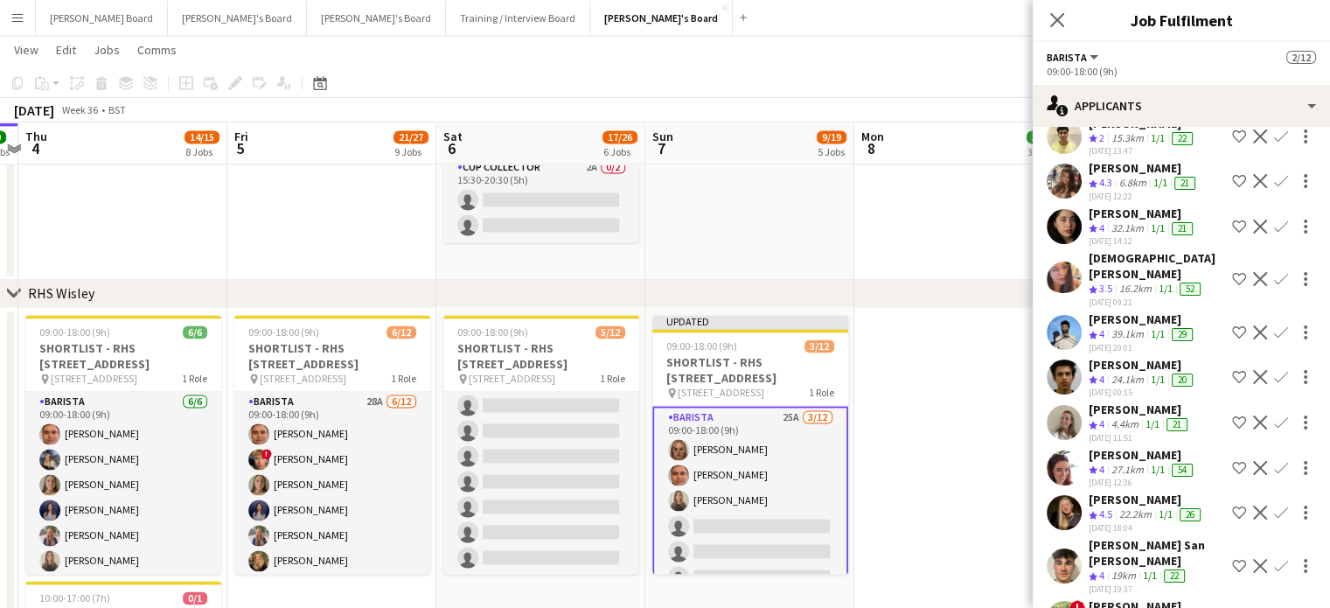
click at [1274, 559] on app-icon "Confirm" at bounding box center [1281, 566] width 14 height 14
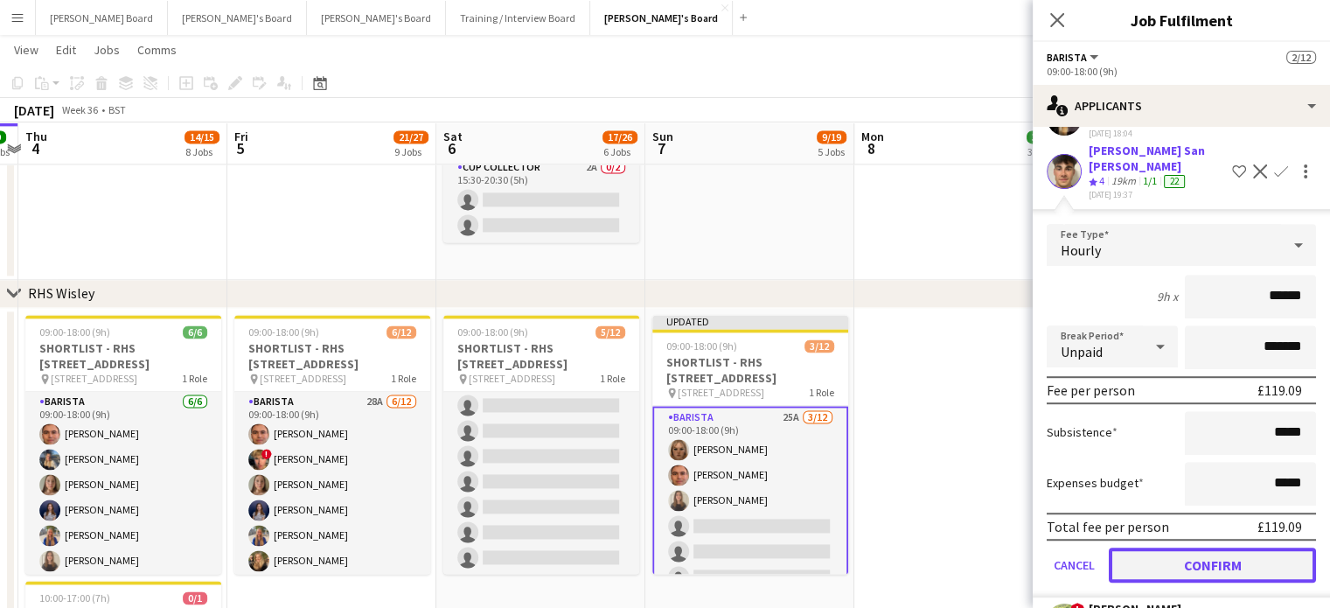
click at [1230, 547] on button "Confirm" at bounding box center [1212, 564] width 207 height 35
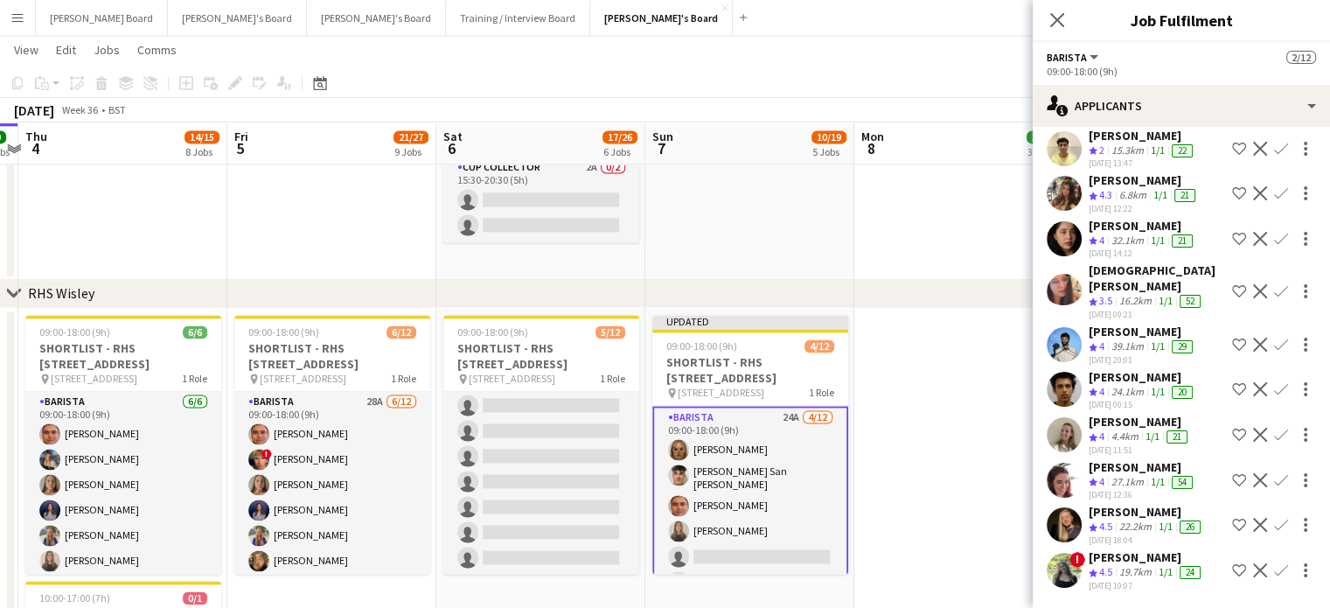
scroll to position [637, 0]
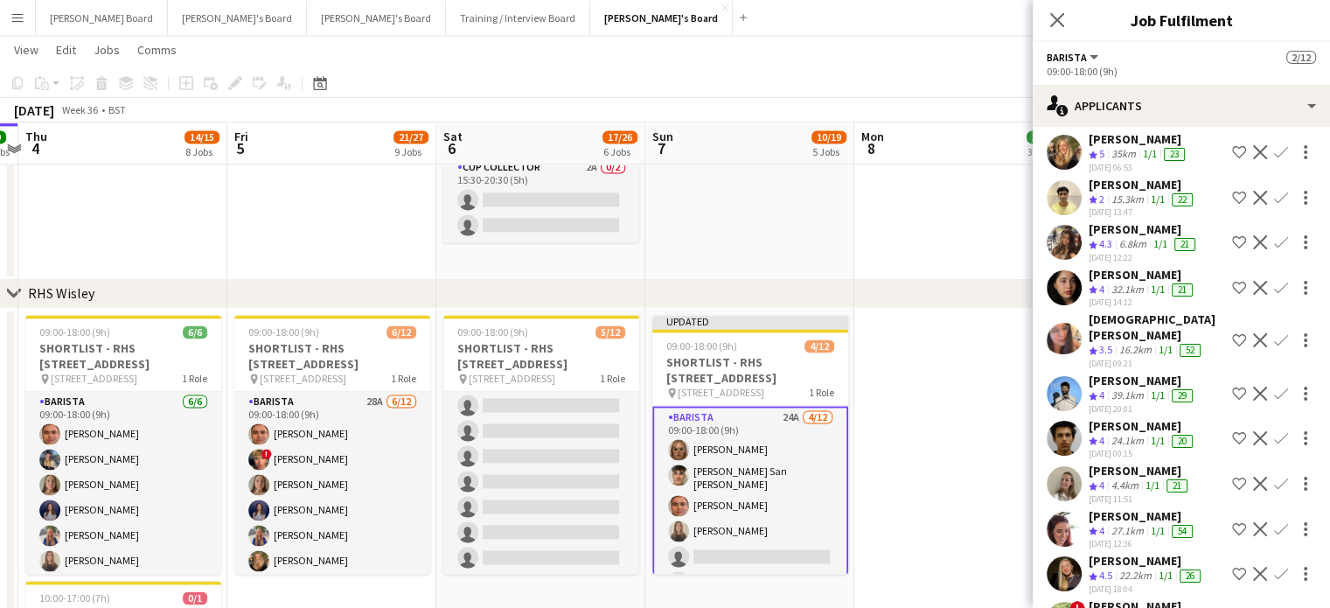
click at [1274, 607] on app-icon "Confirm" at bounding box center [1281, 619] width 14 height 14
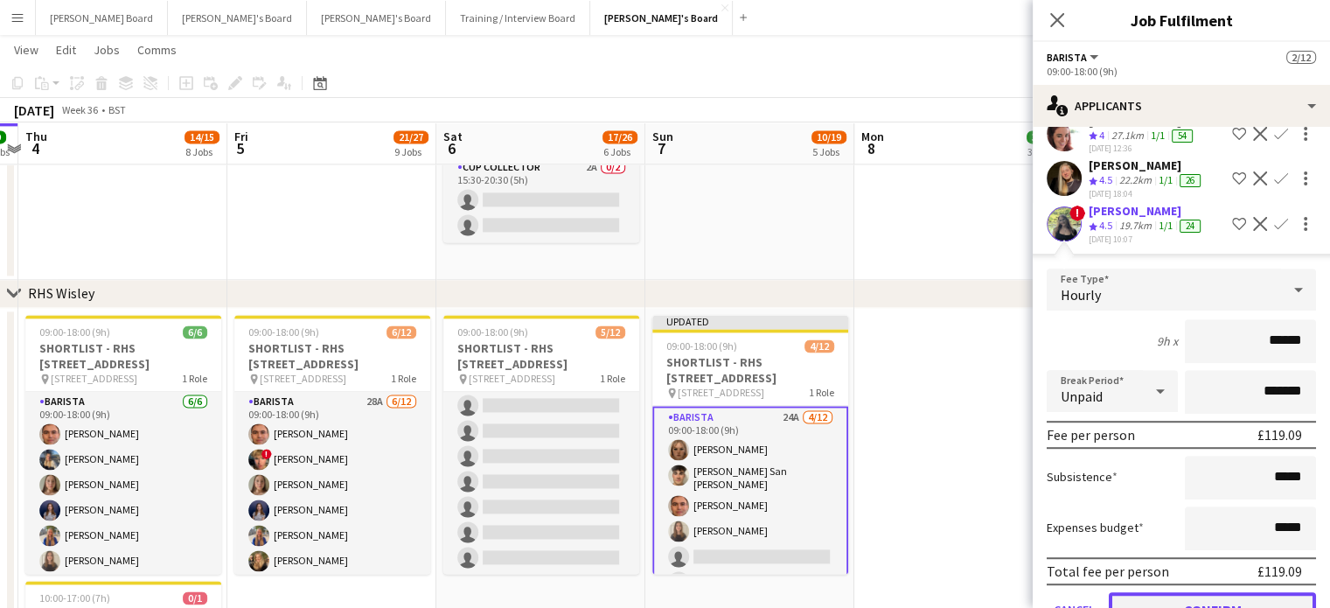
click at [1235, 592] on button "Confirm" at bounding box center [1212, 609] width 207 height 35
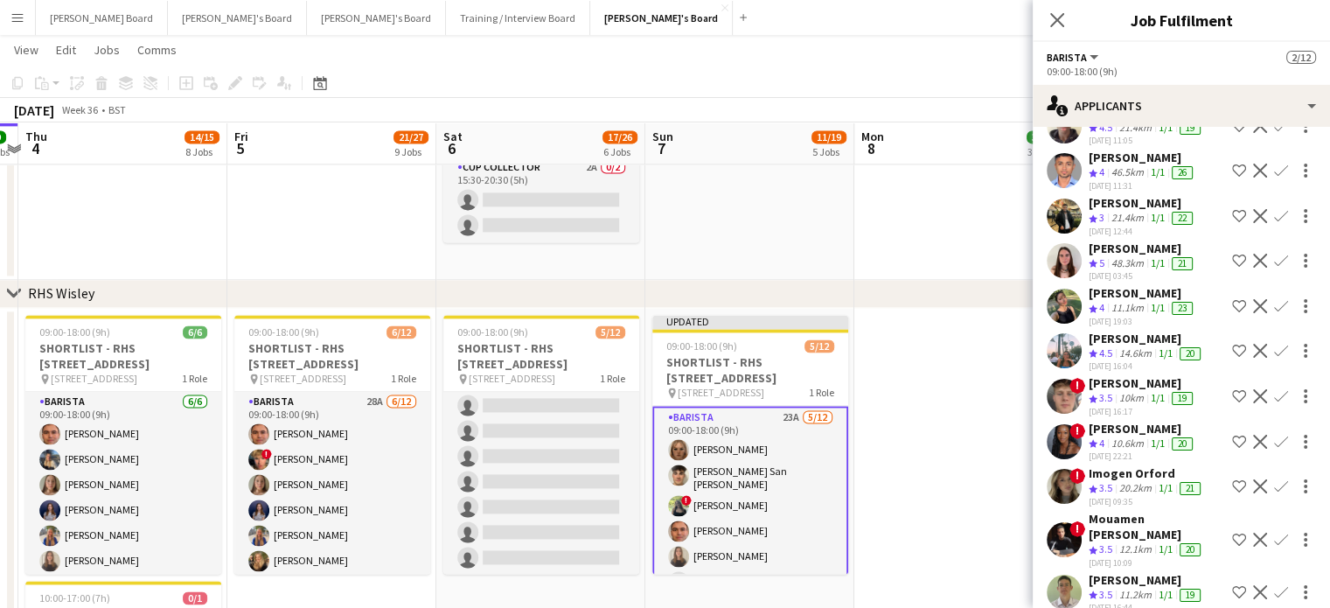
scroll to position [126, 0]
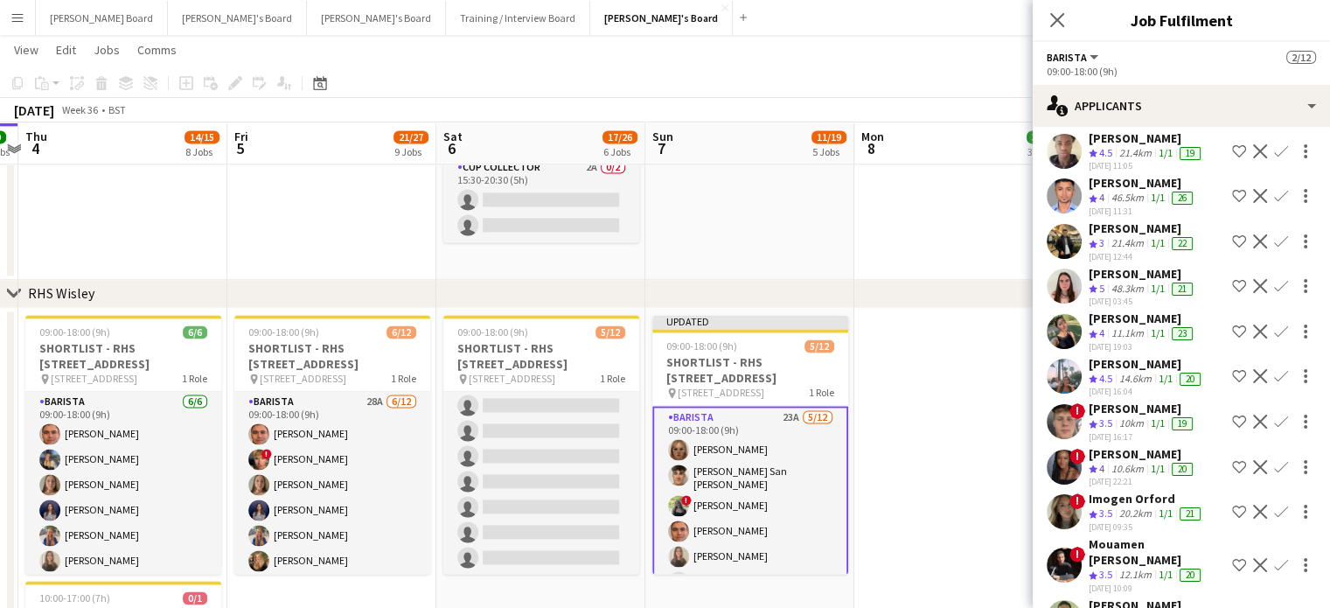
click at [1274, 279] on app-icon "Confirm" at bounding box center [1281, 286] width 14 height 14
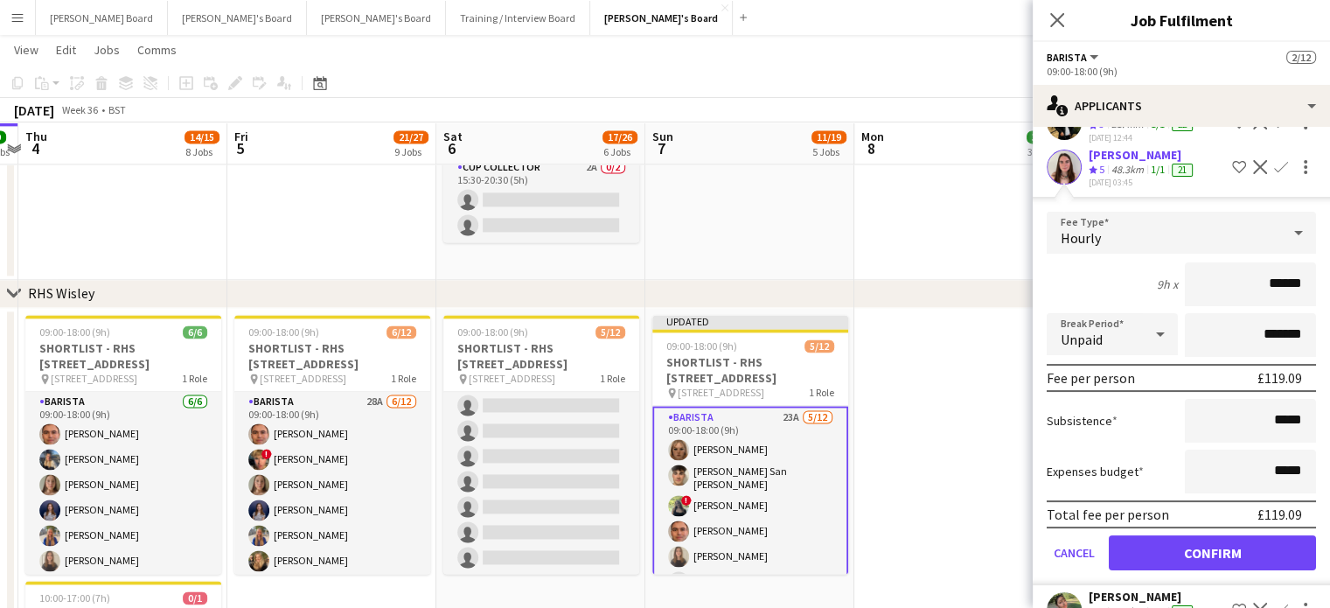
scroll to position [360, 0]
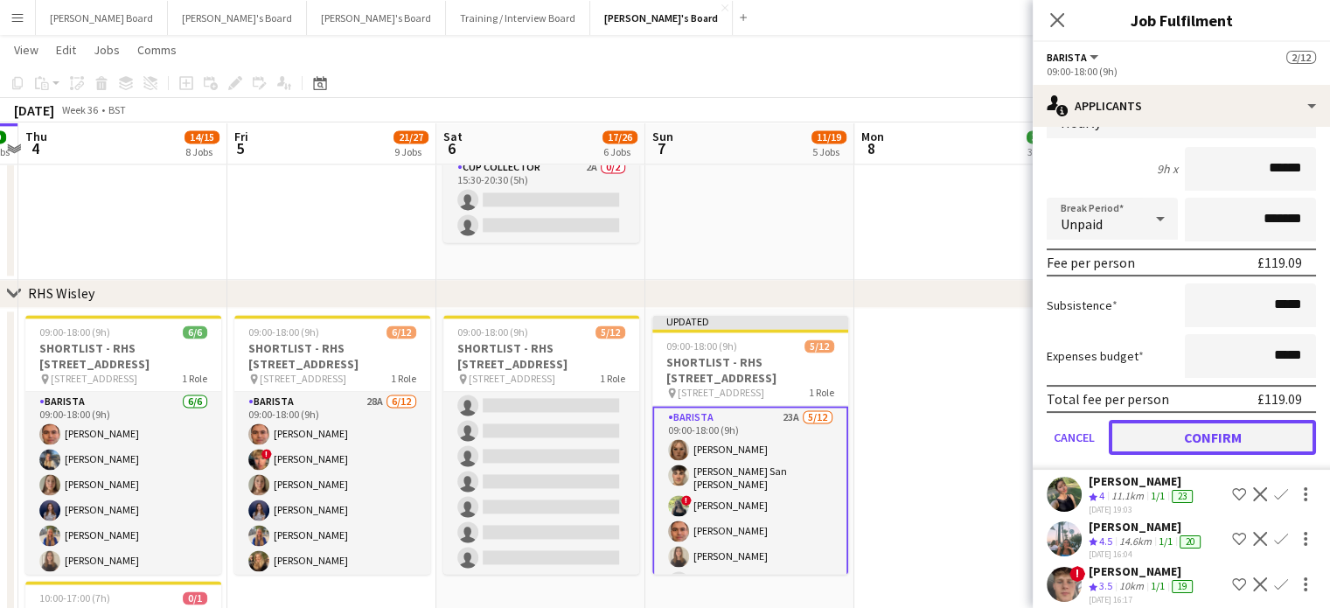
click at [1172, 434] on button "Confirm" at bounding box center [1212, 437] width 207 height 35
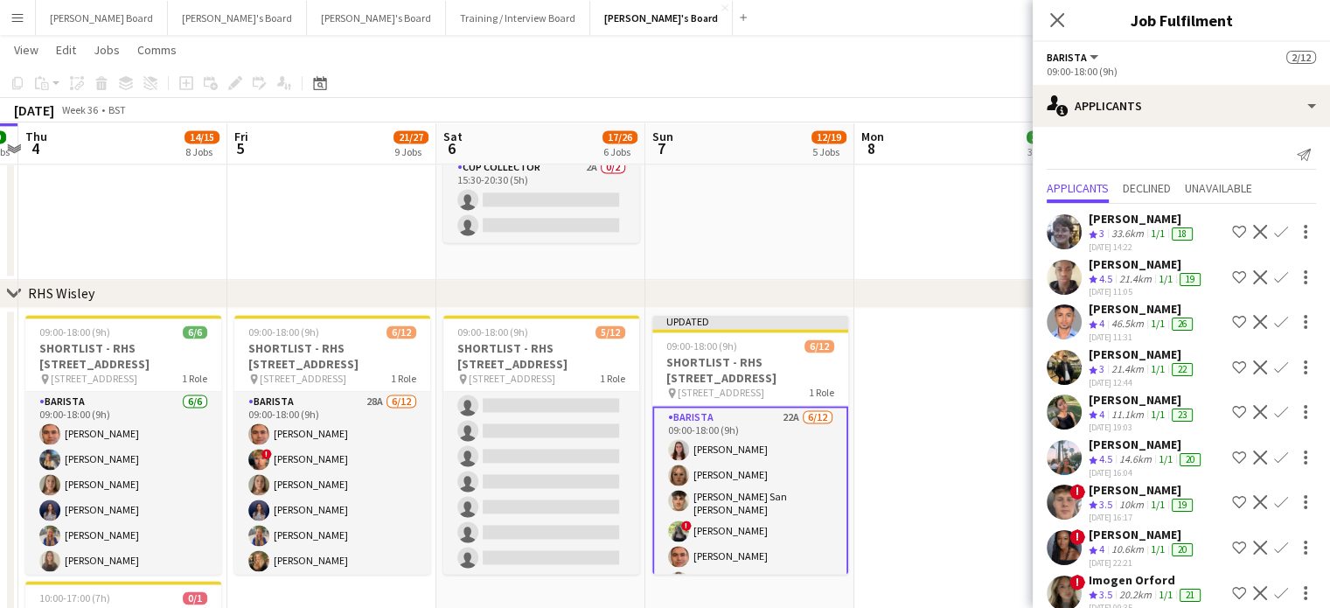
click at [1274, 452] on app-icon "Confirm" at bounding box center [1281, 457] width 14 height 14
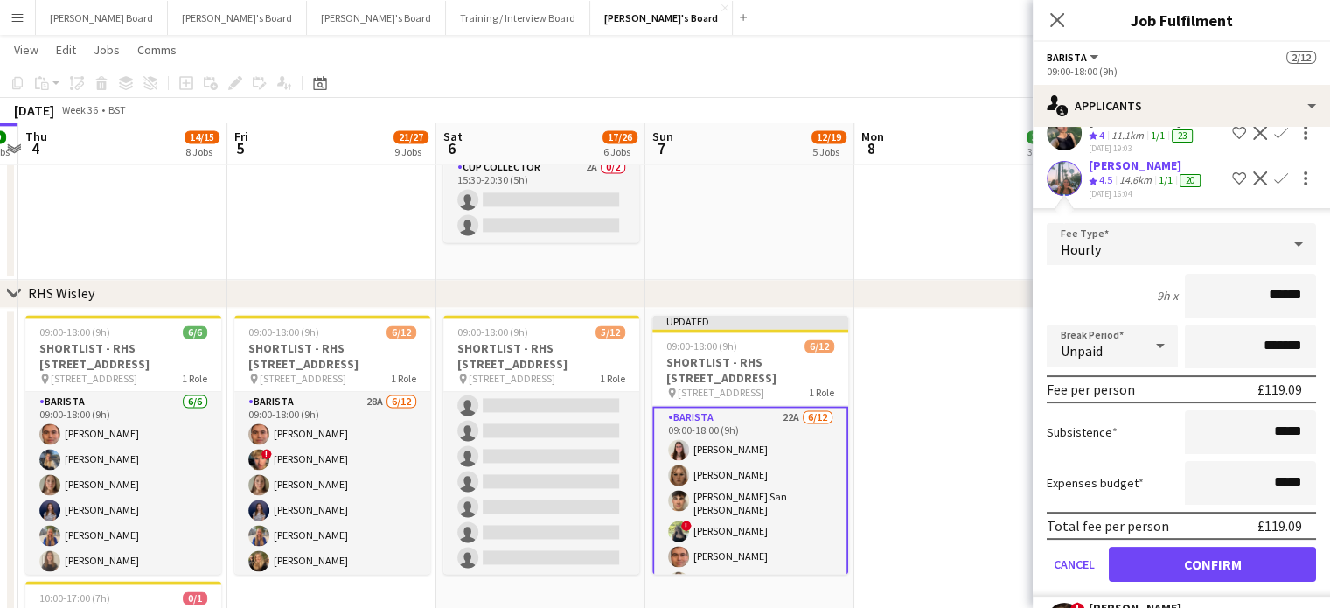
scroll to position [350, 0]
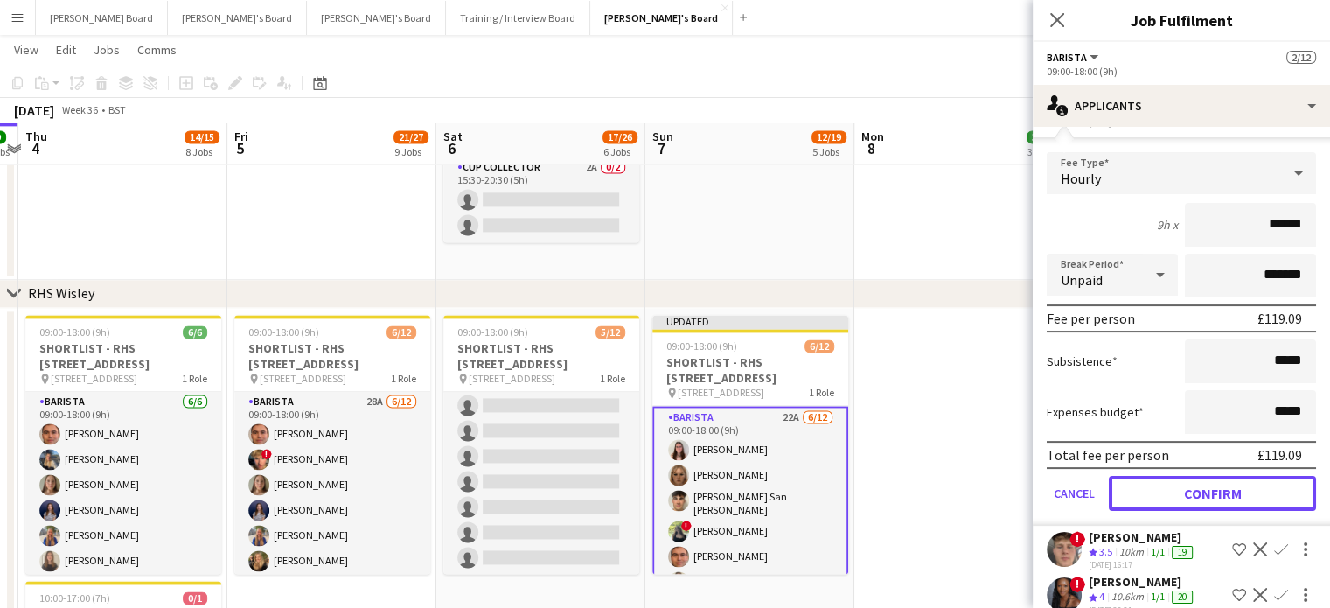
click at [1206, 486] on button "Confirm" at bounding box center [1212, 493] width 207 height 35
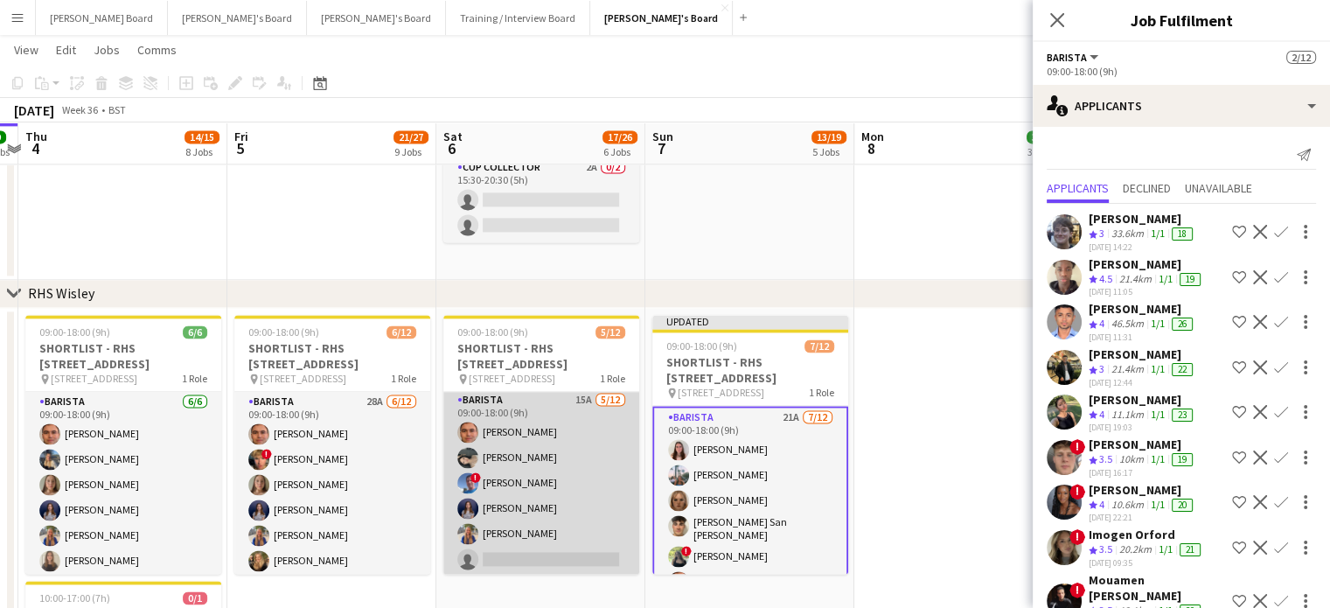
scroll to position [0, 0]
click at [585, 484] on app-card-role "Barista 15A [DATE] 09:00-18:00 (9h) [PERSON_NAME] [PERSON_NAME] ! [PERSON_NAME]…" at bounding box center [541, 561] width 196 height 338
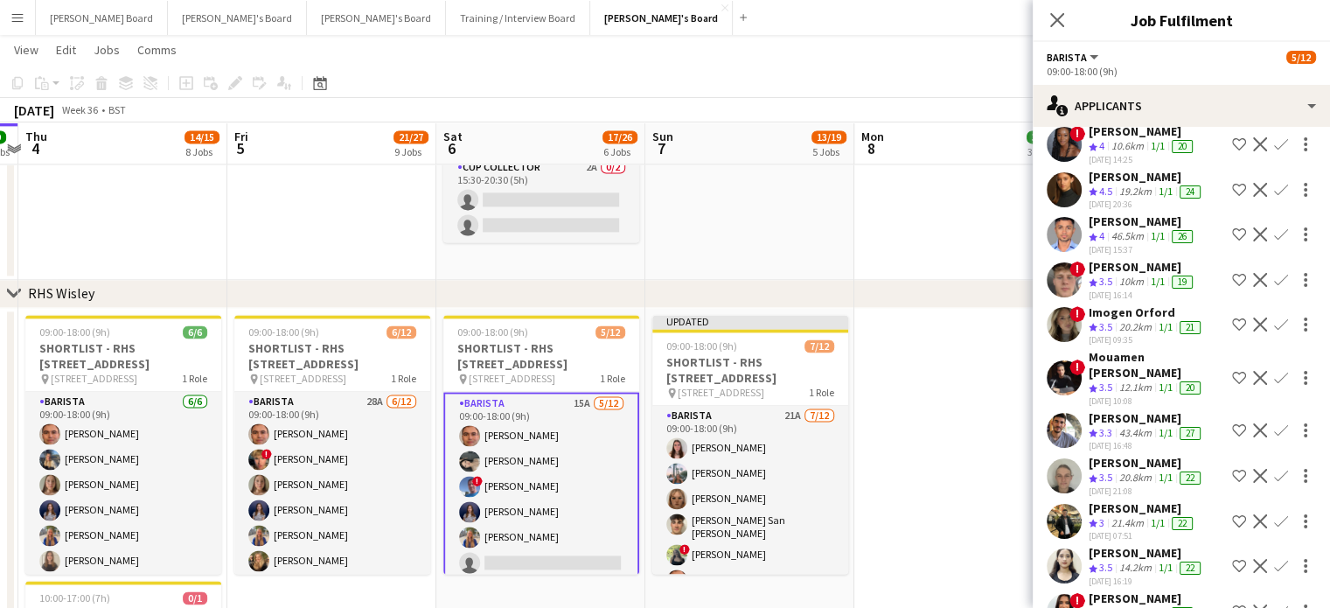
scroll to position [149, 0]
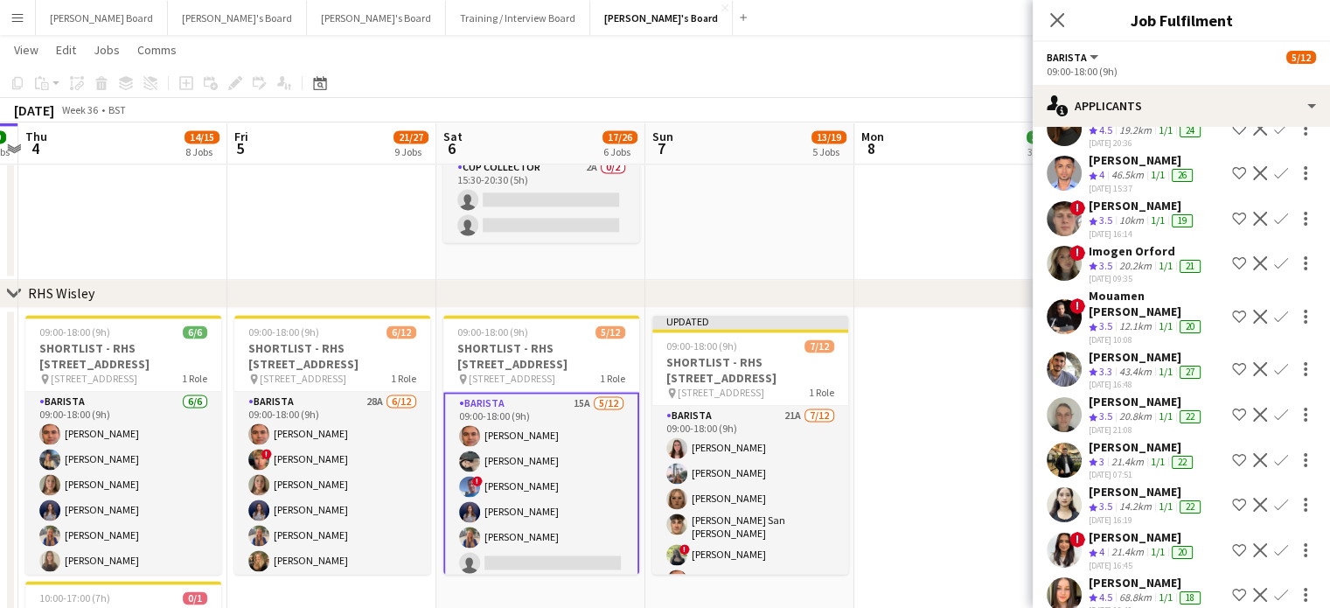
click at [1274, 408] on app-icon "Confirm" at bounding box center [1281, 415] width 14 height 14
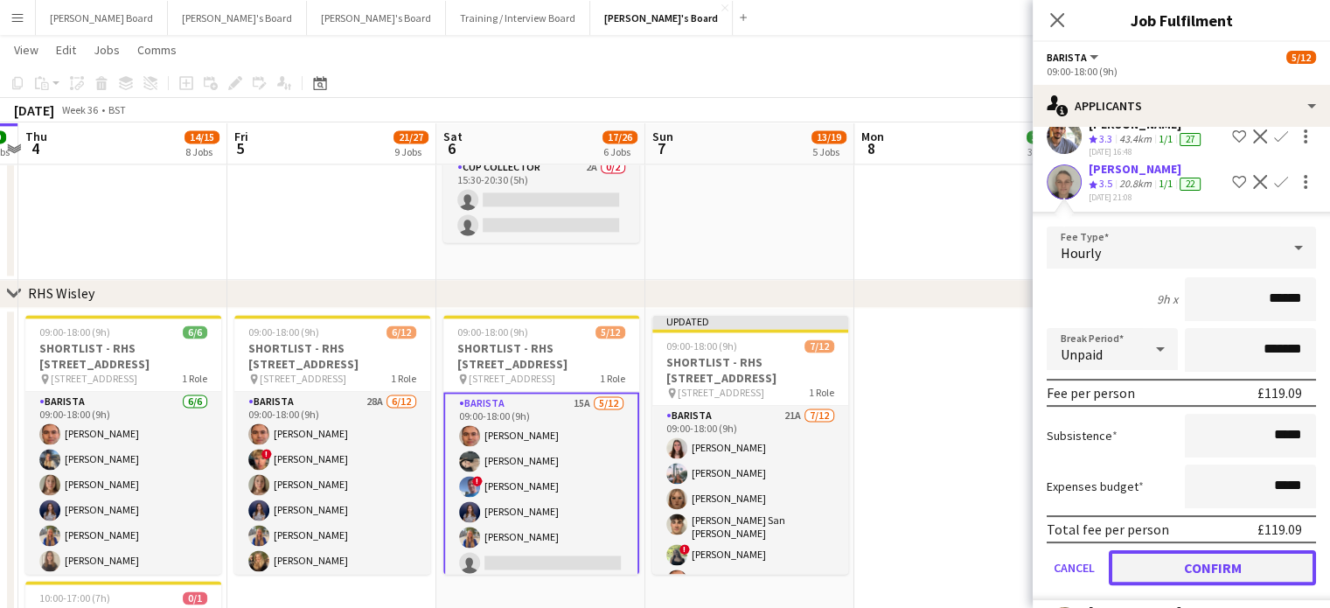
click at [1196, 550] on button "Confirm" at bounding box center [1212, 567] width 207 height 35
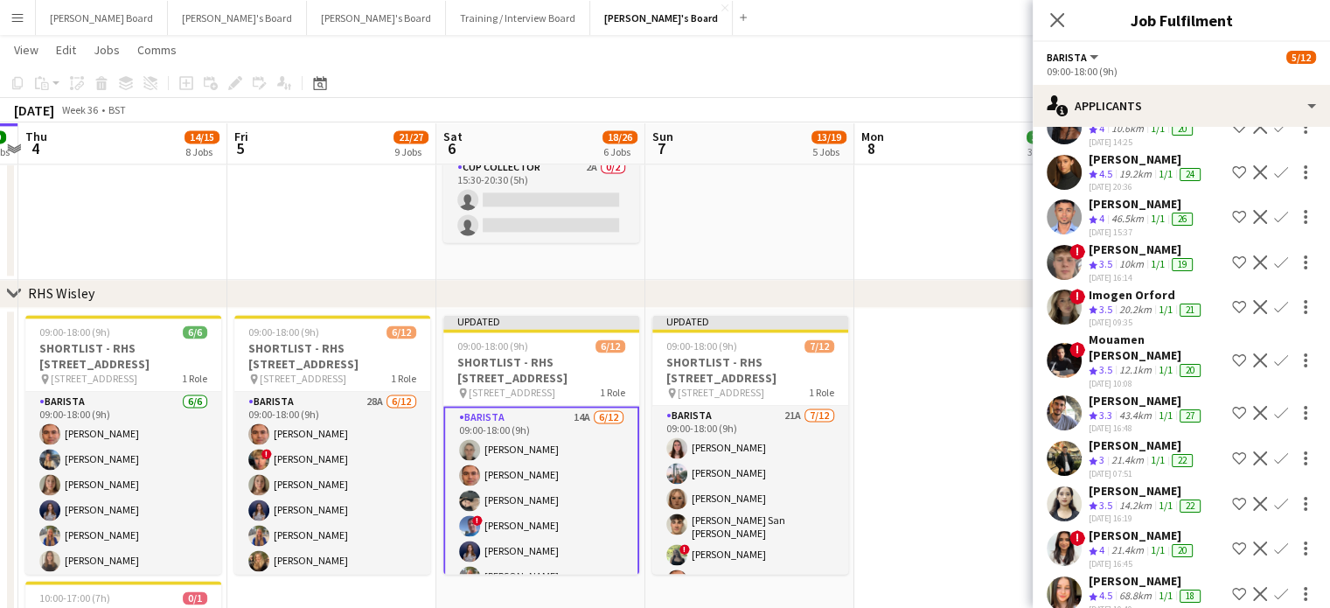
click at [1274, 587] on app-icon "Confirm" at bounding box center [1281, 594] width 14 height 14
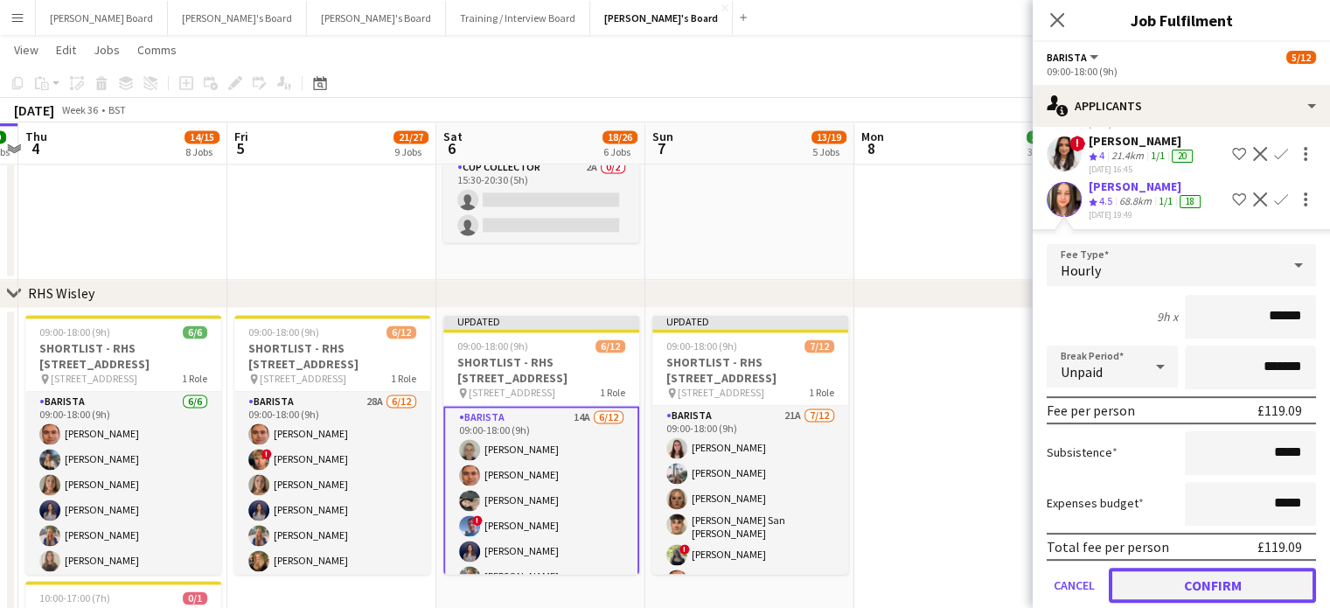
click at [1219, 568] on button "Confirm" at bounding box center [1212, 585] width 207 height 35
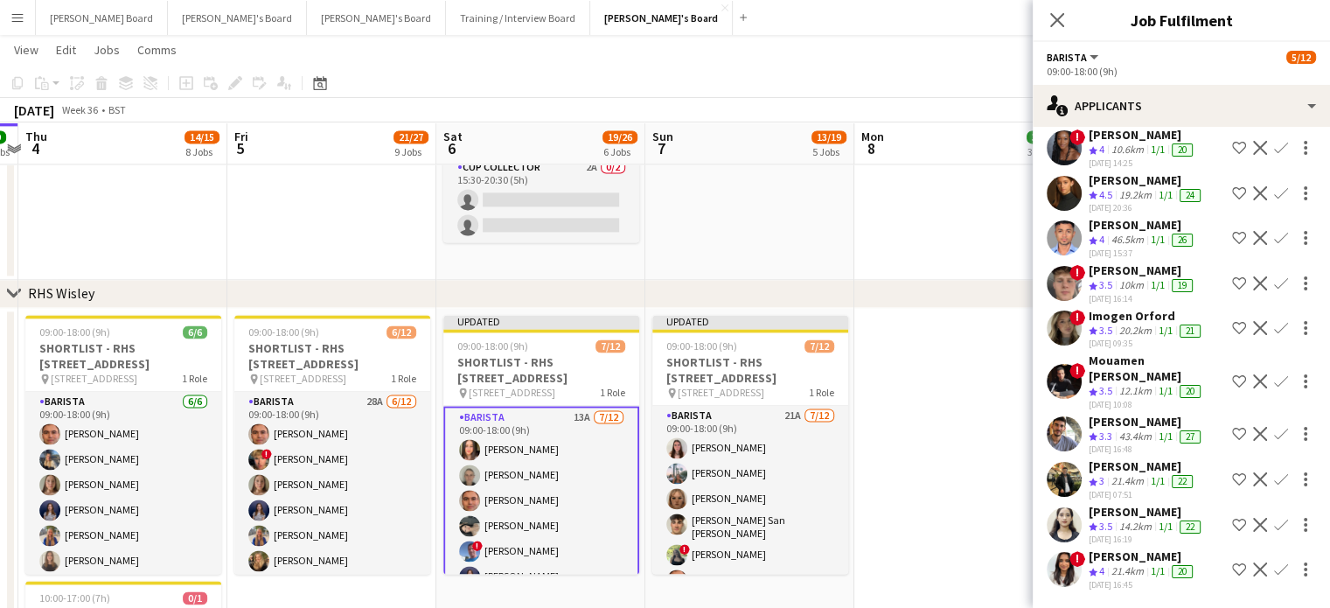
scroll to position [59, 0]
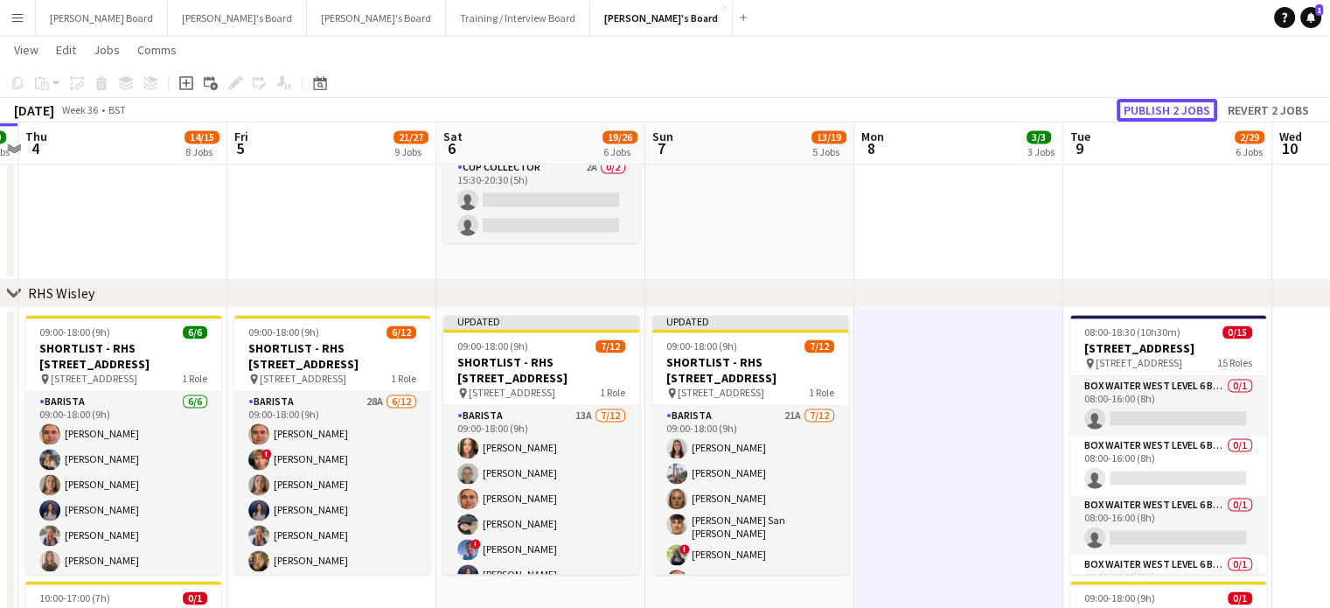
click at [1189, 106] on button "Publish 2 jobs" at bounding box center [1167, 110] width 101 height 23
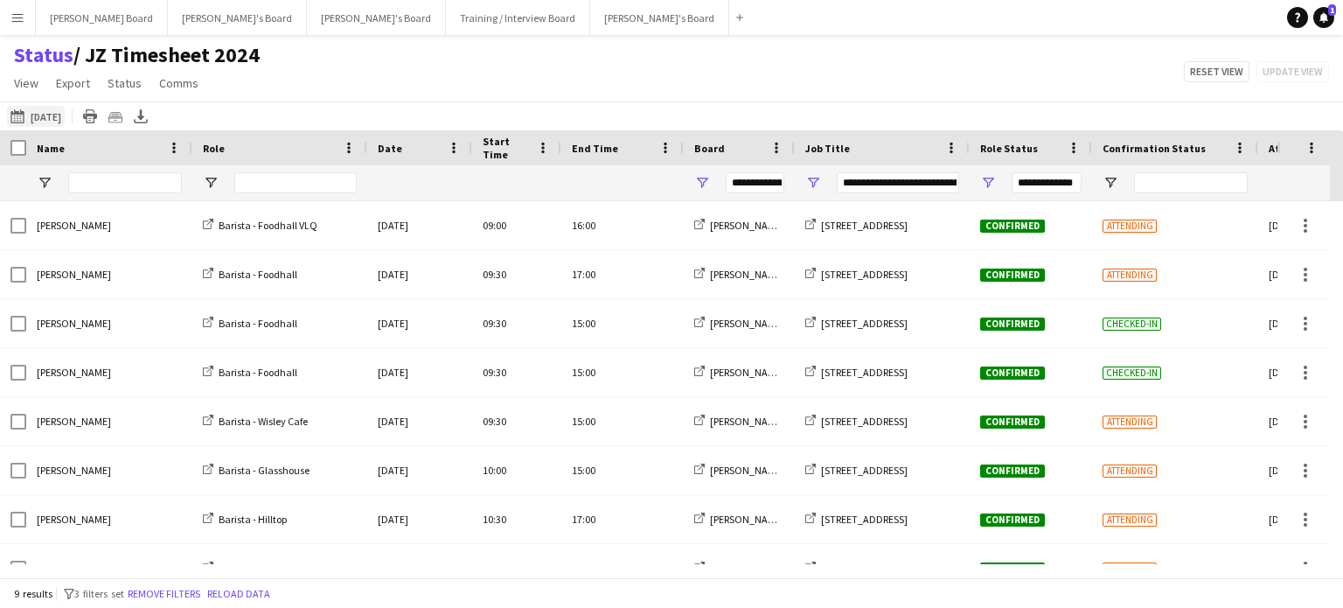
click at [55, 115] on button "03-09-2025 to 09-09-2025 29-05-2025" at bounding box center [36, 116] width 58 height 21
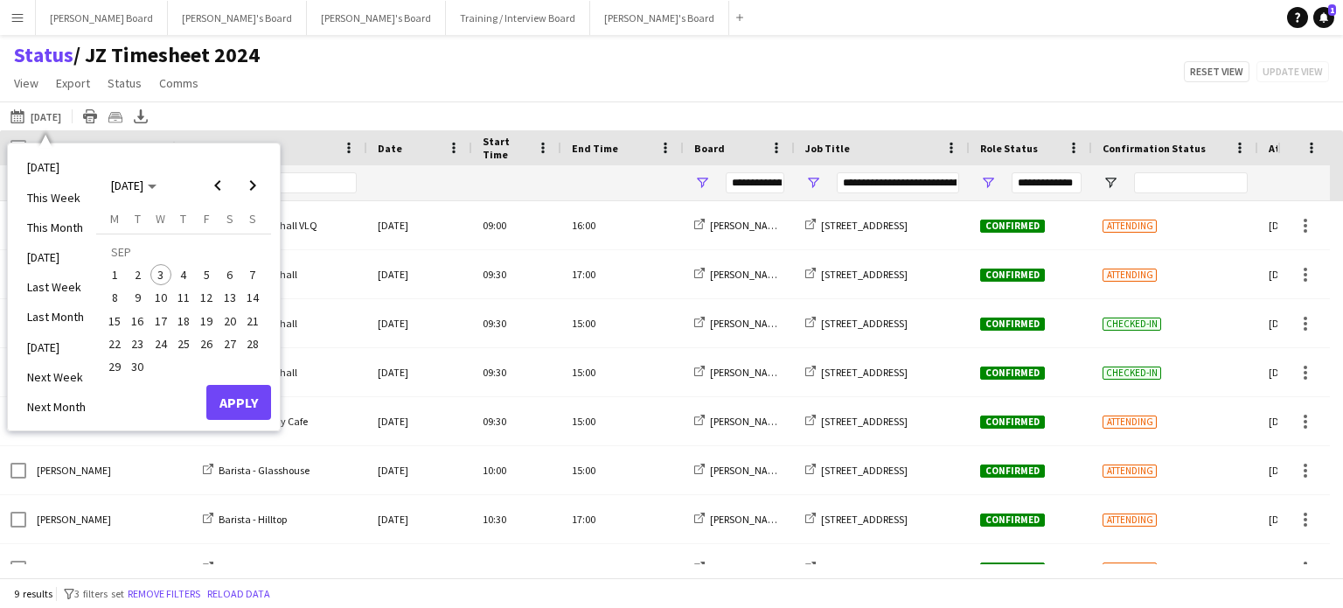
click at [111, 273] on span "1" at bounding box center [114, 274] width 21 height 21
click at [259, 275] on span "7" at bounding box center [252, 274] width 21 height 21
click at [240, 405] on button "Apply" at bounding box center [238, 402] width 65 height 35
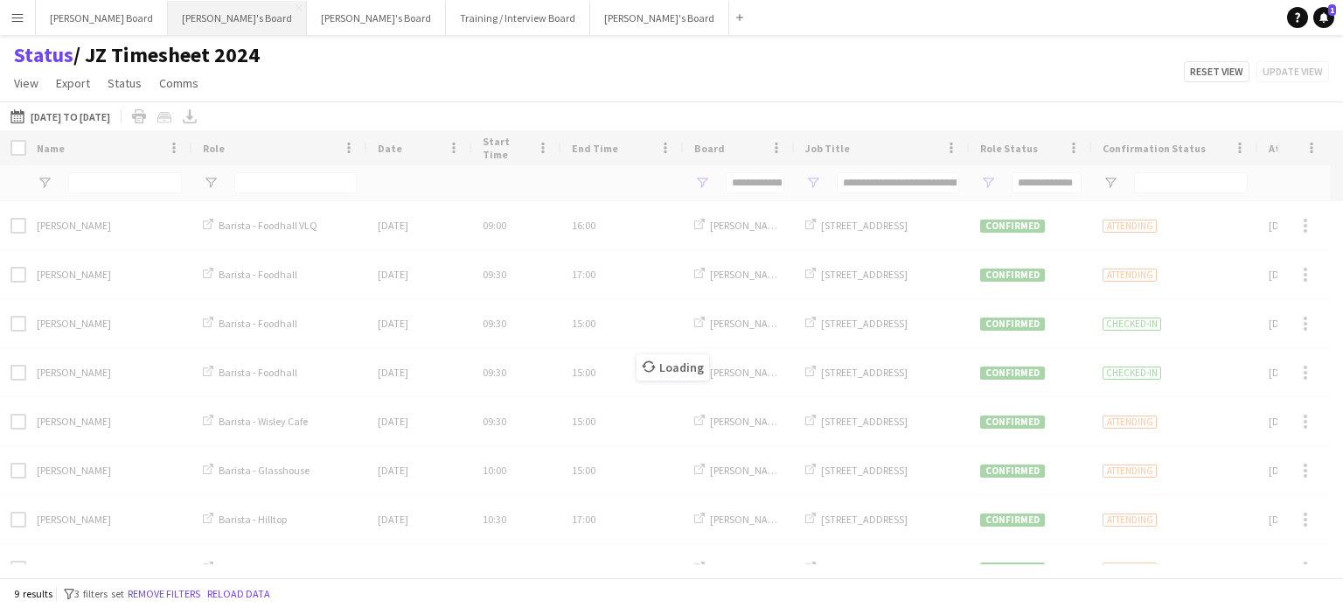
type input "***"
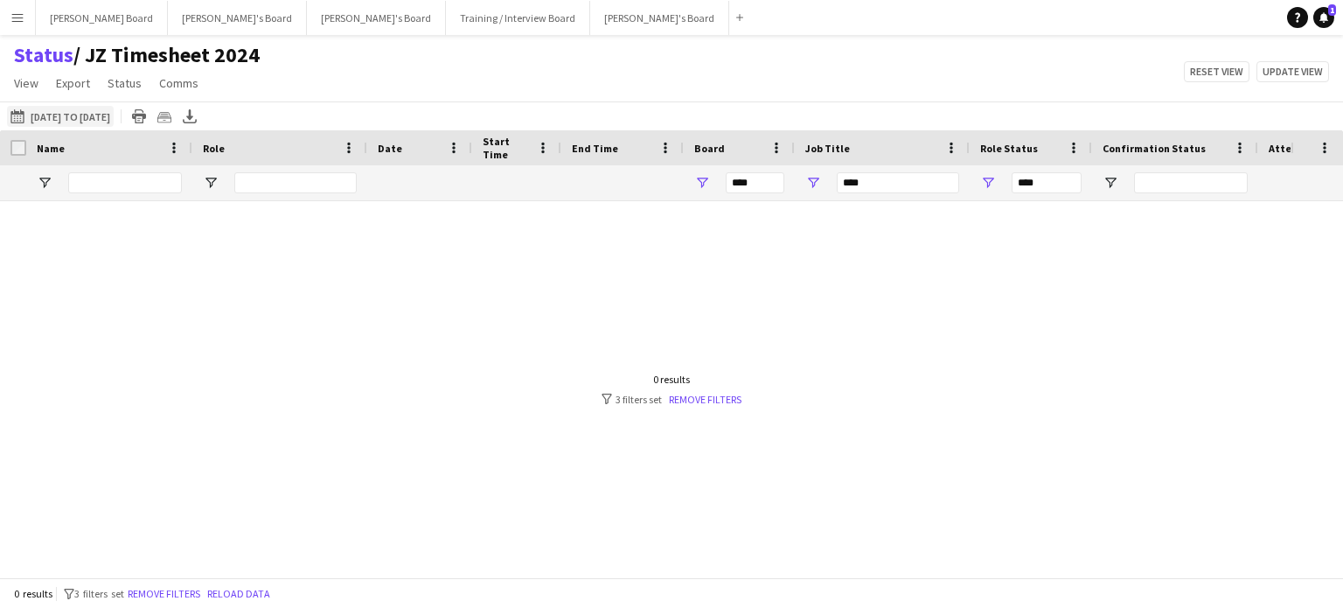
click at [78, 116] on button "03-09-2025 to 09-09-2025 01-09-2025 to 07-09-2025" at bounding box center [60, 116] width 107 height 21
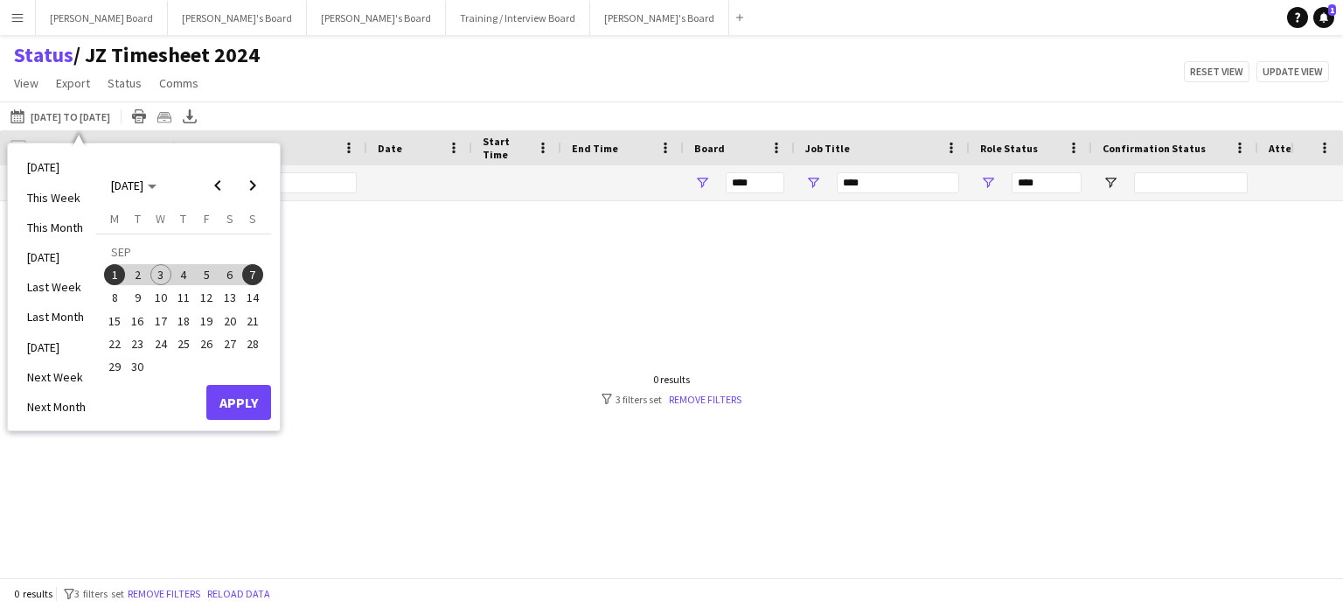
click at [115, 279] on span "1" at bounding box center [114, 274] width 21 height 21
click at [116, 300] on span "8" at bounding box center [114, 298] width 21 height 21
click at [257, 398] on button "Apply" at bounding box center [238, 402] width 65 height 35
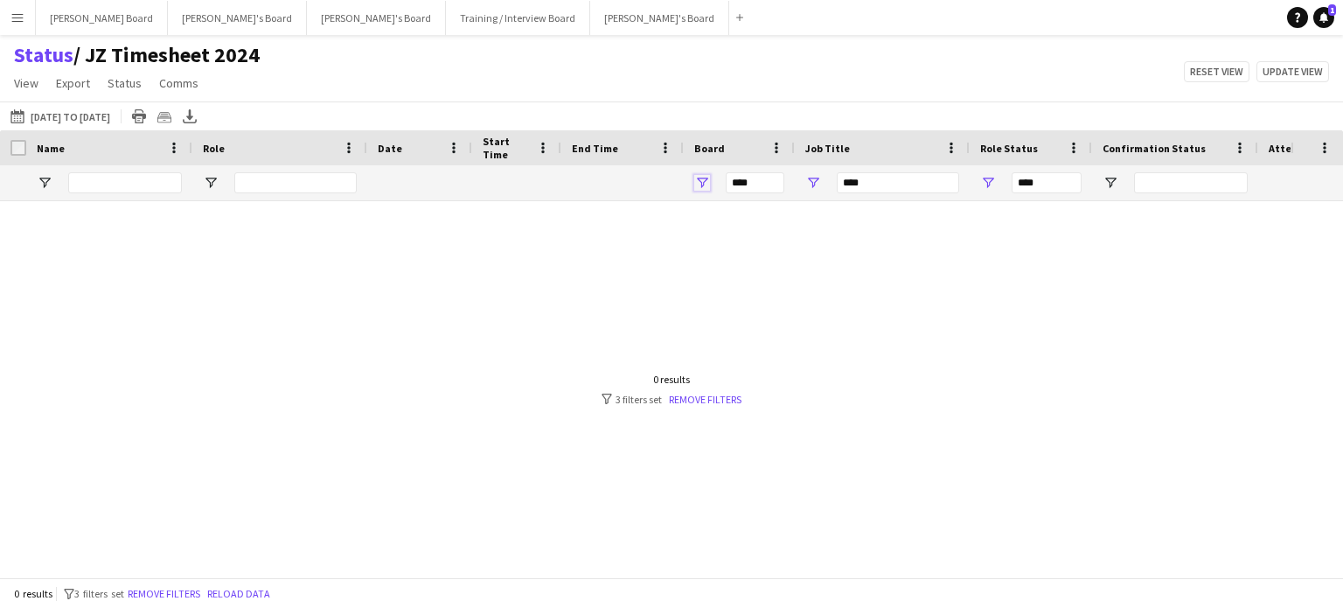
click at [706, 185] on span "Open Filter Menu" at bounding box center [702, 183] width 16 height 16
click at [746, 105] on div "03-09-2025 to 09-09-2025 01-09-2025 to 08-09-2025 Today This Week This Month Ye…" at bounding box center [671, 115] width 1343 height 29
click at [813, 189] on span "Open Filter Menu" at bounding box center [813, 183] width 16 height 16
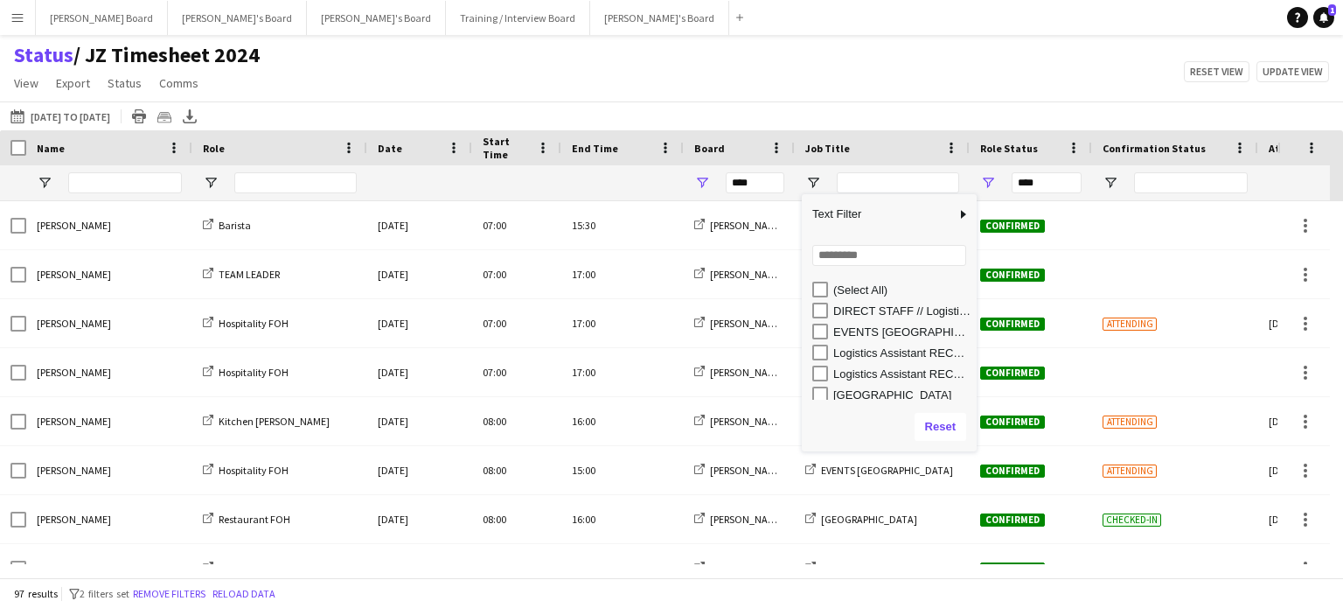
type input "**********"
type input "***"
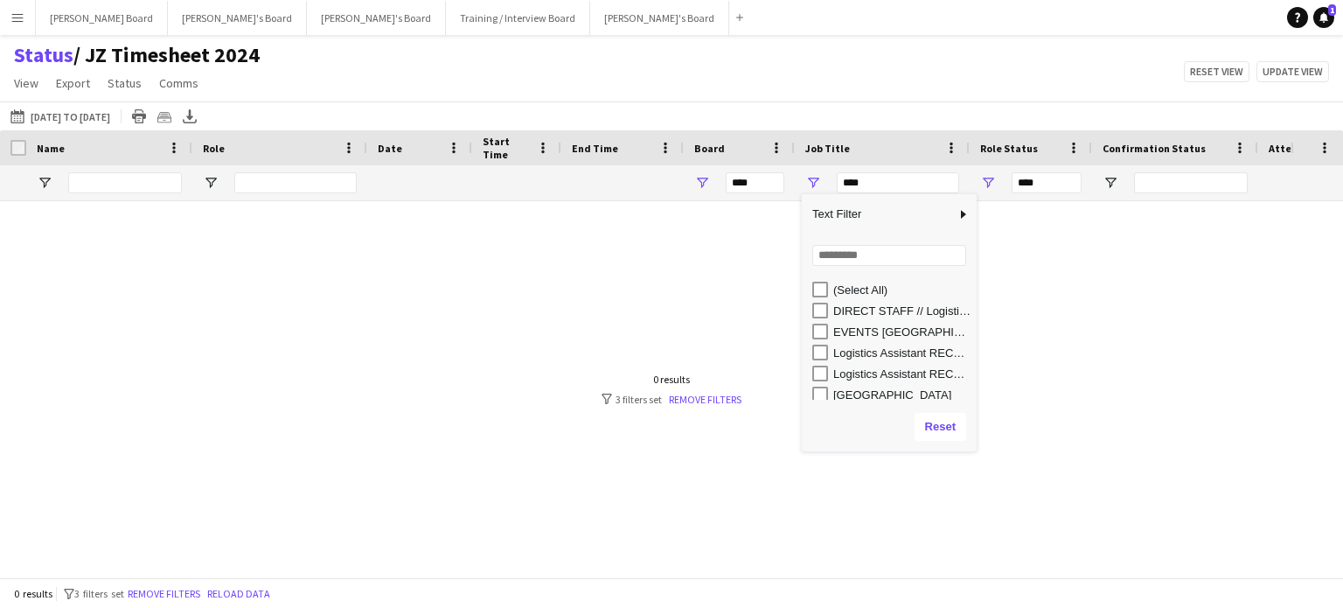
scroll to position [67, 0]
click at [831, 349] on div "[STREET_ADDRESS]" at bounding box center [894, 348] width 164 height 21
type input "**********"
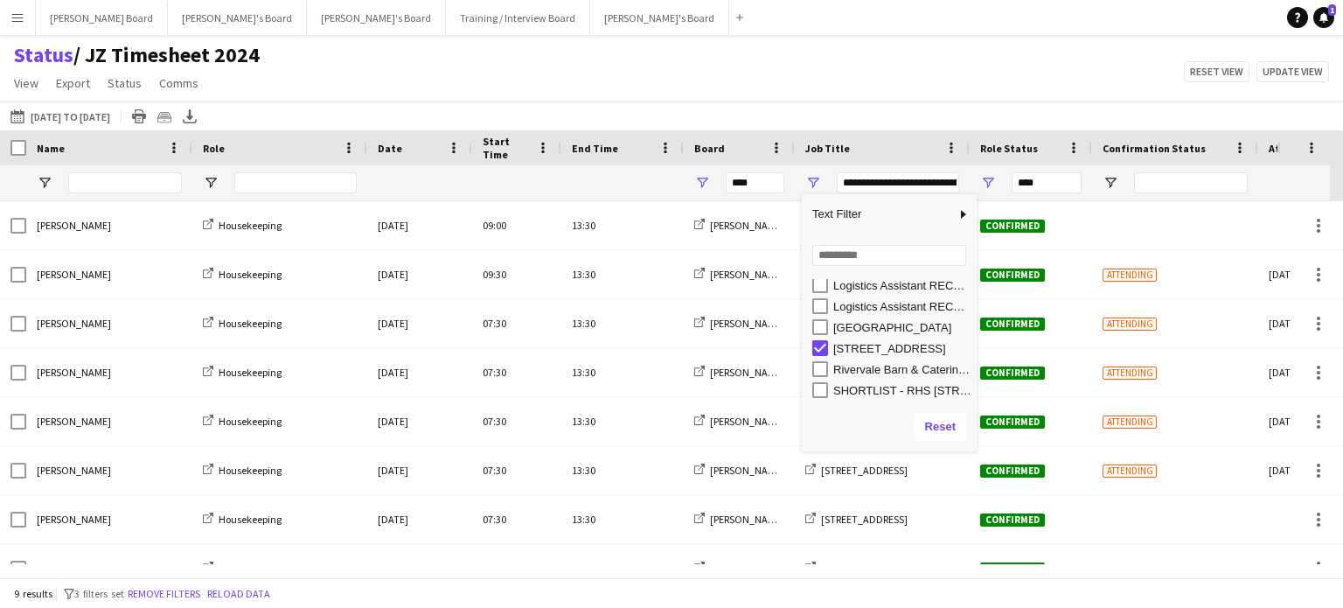
type input "**********"
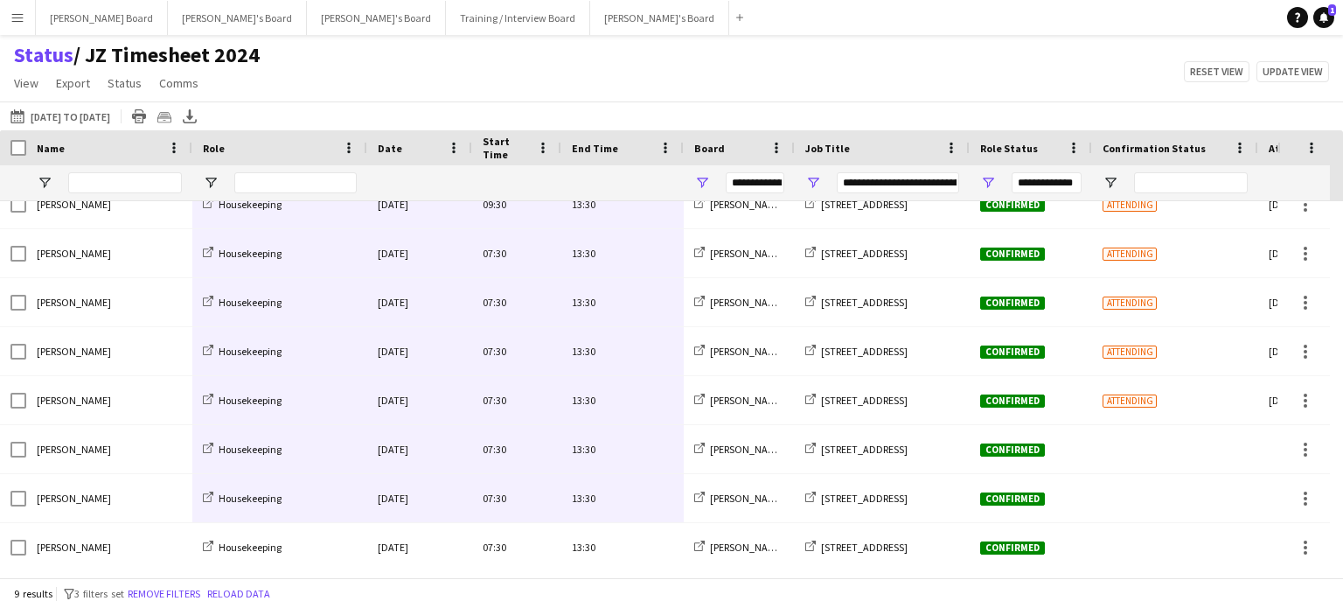
scroll to position [77, 0]
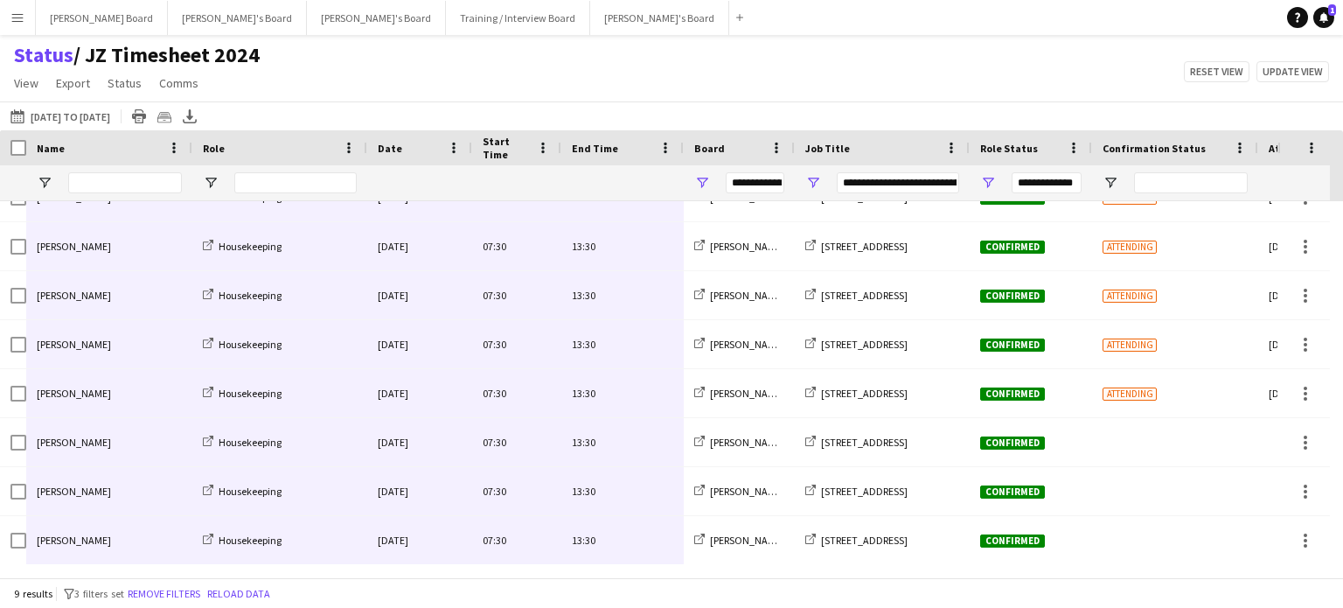
drag, startPoint x: 642, startPoint y: 226, endPoint x: 91, endPoint y: 548, distance: 638.5
click at [91, 548] on div "Daisy Robins Housekeeping Mon, 1 Sep 2025 09:00 13:30 Jakub's Board Millbridge …" at bounding box center [869, 344] width 1739 height 441
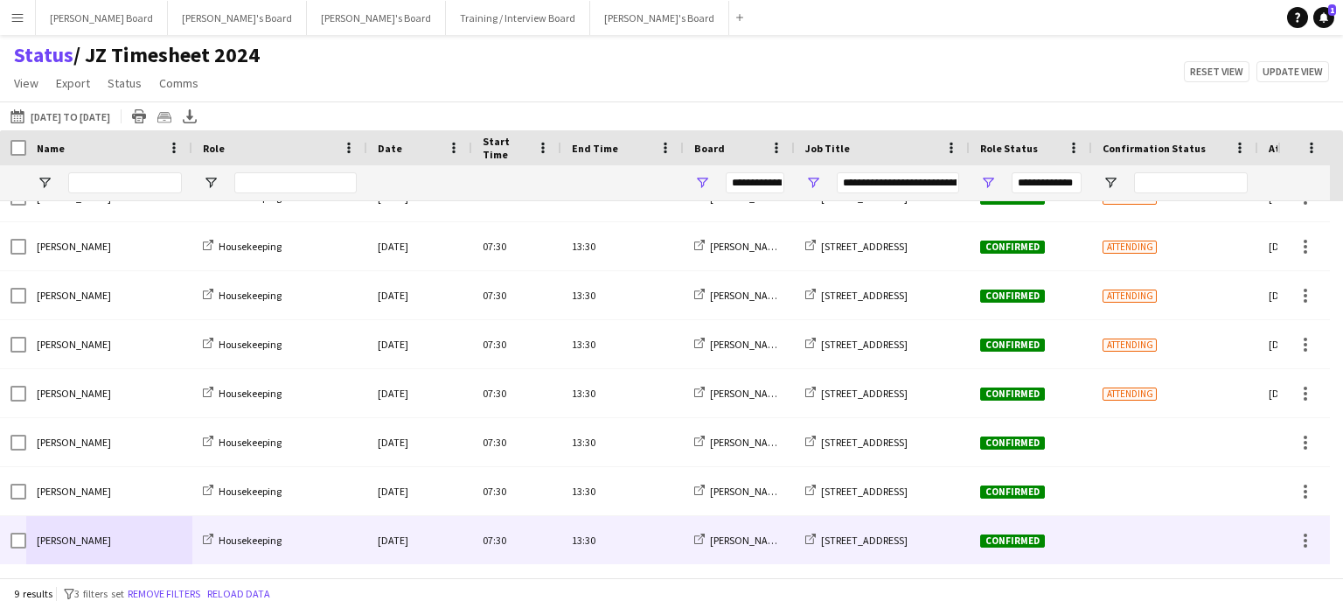
drag, startPoint x: 128, startPoint y: 534, endPoint x: 80, endPoint y: 573, distance: 60.9
click at [37, 559] on div "Harry Sutherland Housekeeping Mon, 8 Sep 2025 07:30 13:30 Jakub's Board Millbri…" at bounding box center [869, 540] width 1739 height 49
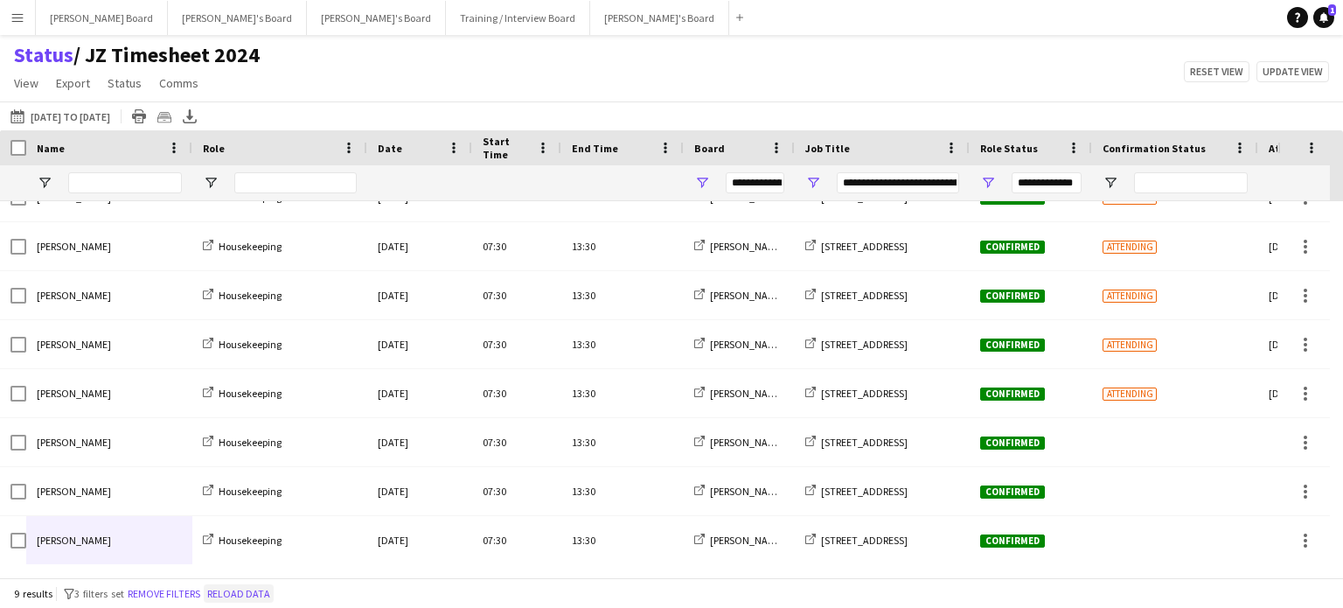
click at [255, 591] on button "Reload data" at bounding box center [239, 593] width 70 height 19
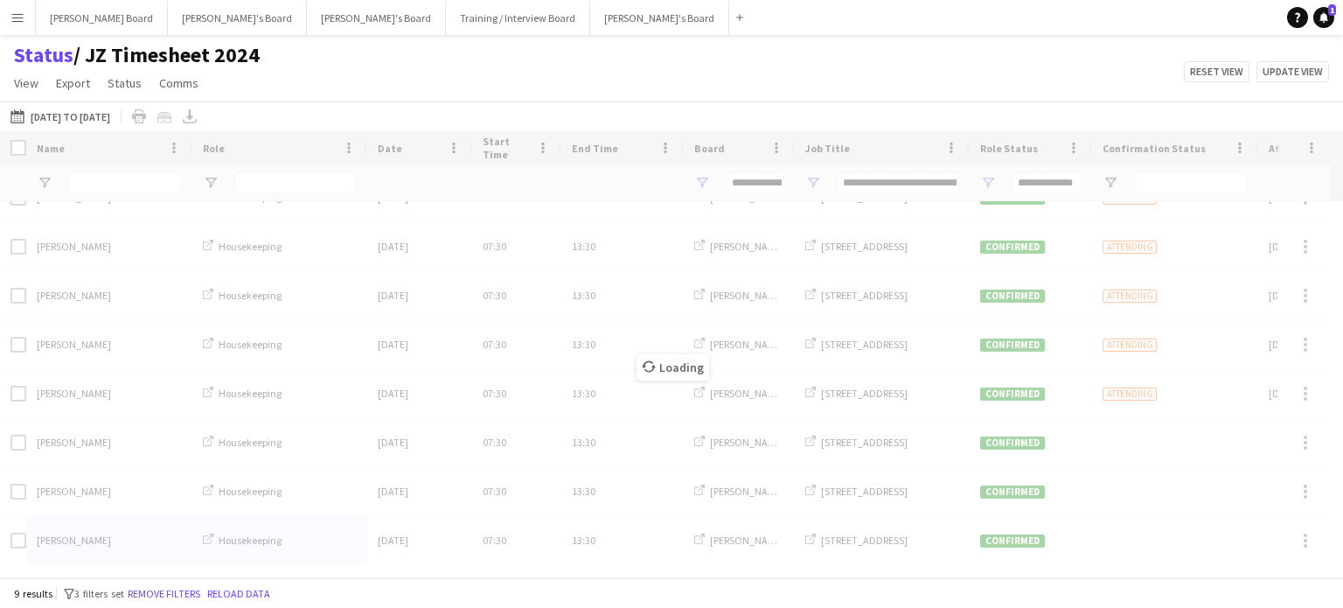
drag, startPoint x: 850, startPoint y: 145, endPoint x: 758, endPoint y: 258, distance: 145.5
click at [847, 147] on div "Crew Shift Details Date Name" at bounding box center [671, 353] width 1343 height 447
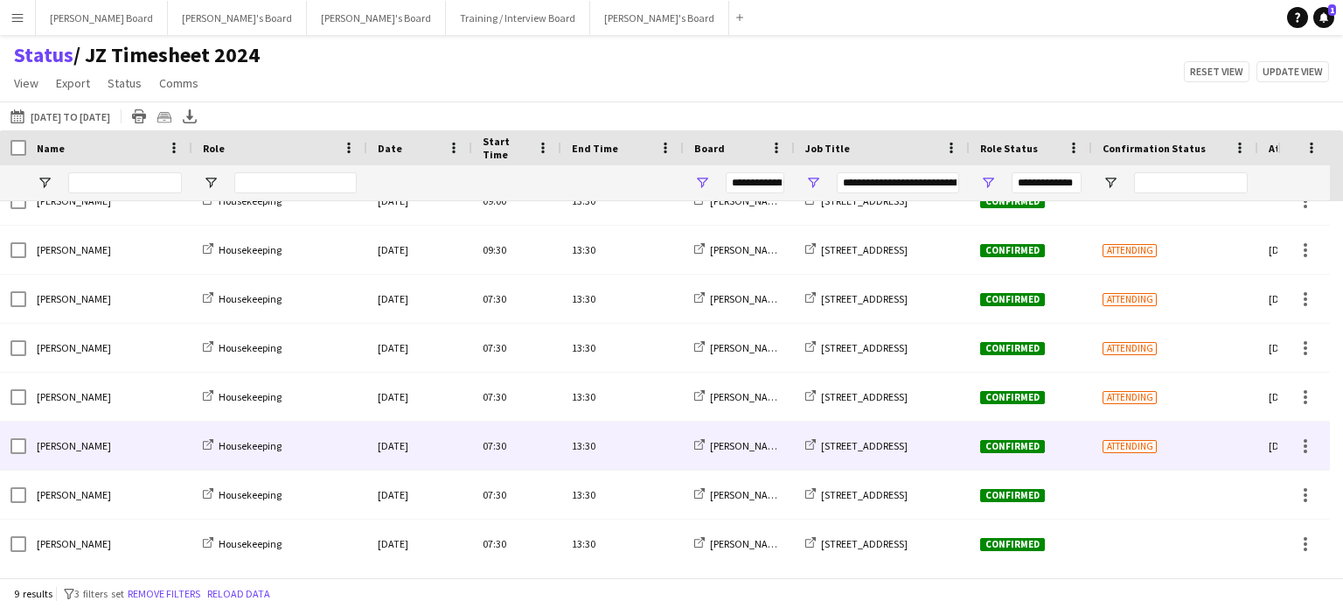
scroll to position [0, 0]
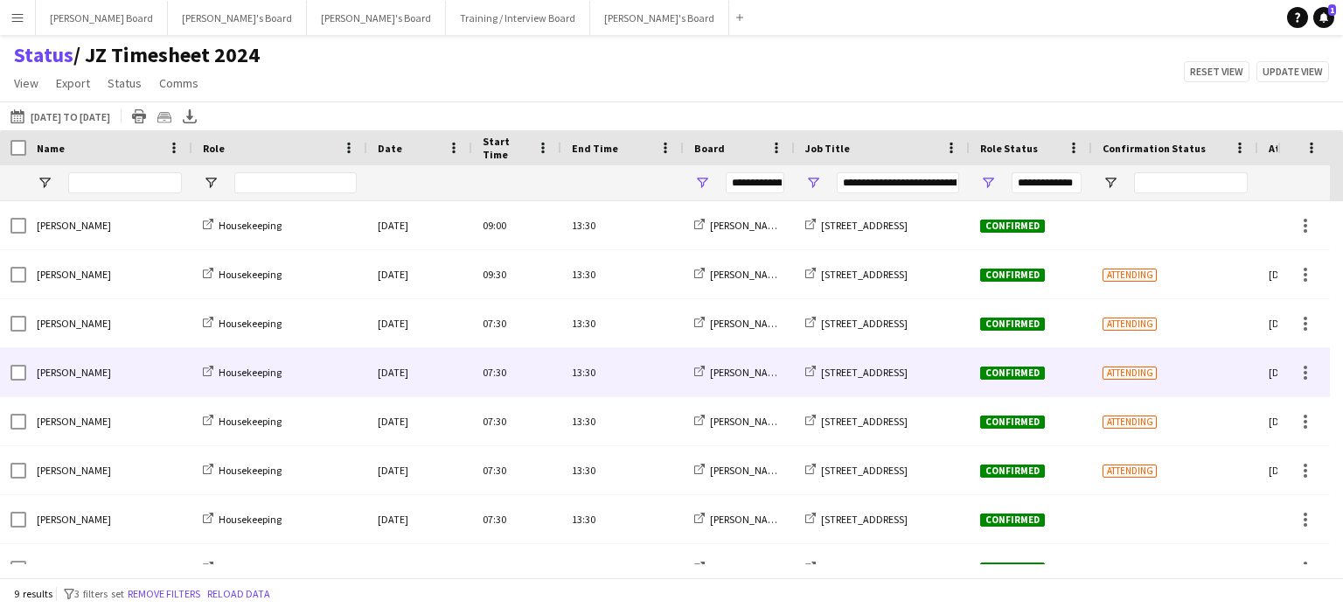
click at [495, 387] on div "07:30" at bounding box center [516, 372] width 89 height 48
